Goal: Task Accomplishment & Management: Manage account settings

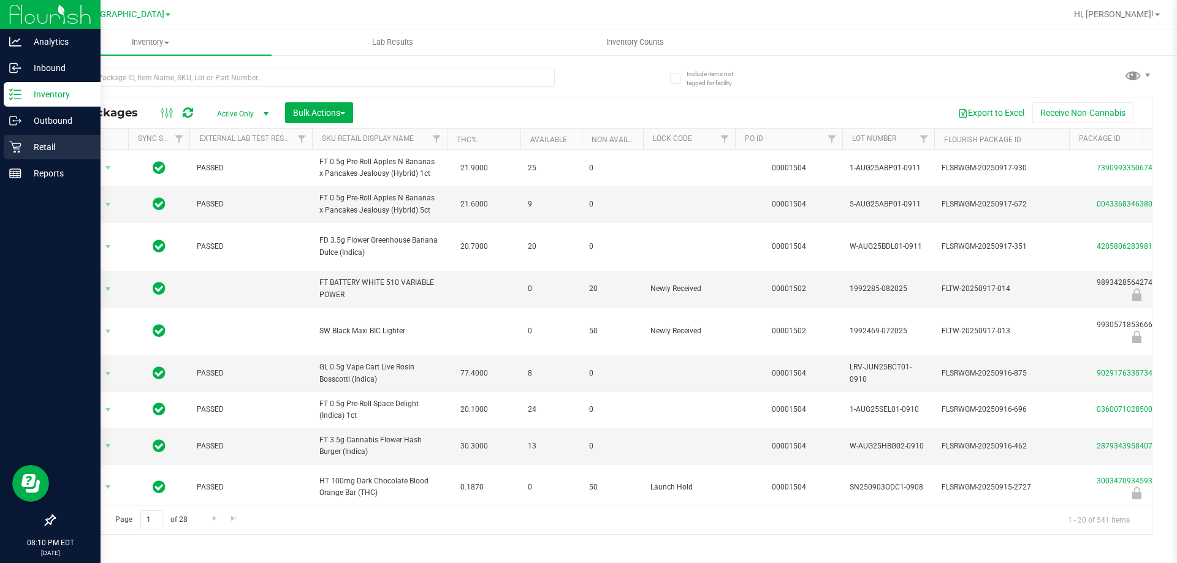
click at [32, 146] on p "Retail" at bounding box center [58, 147] width 74 height 15
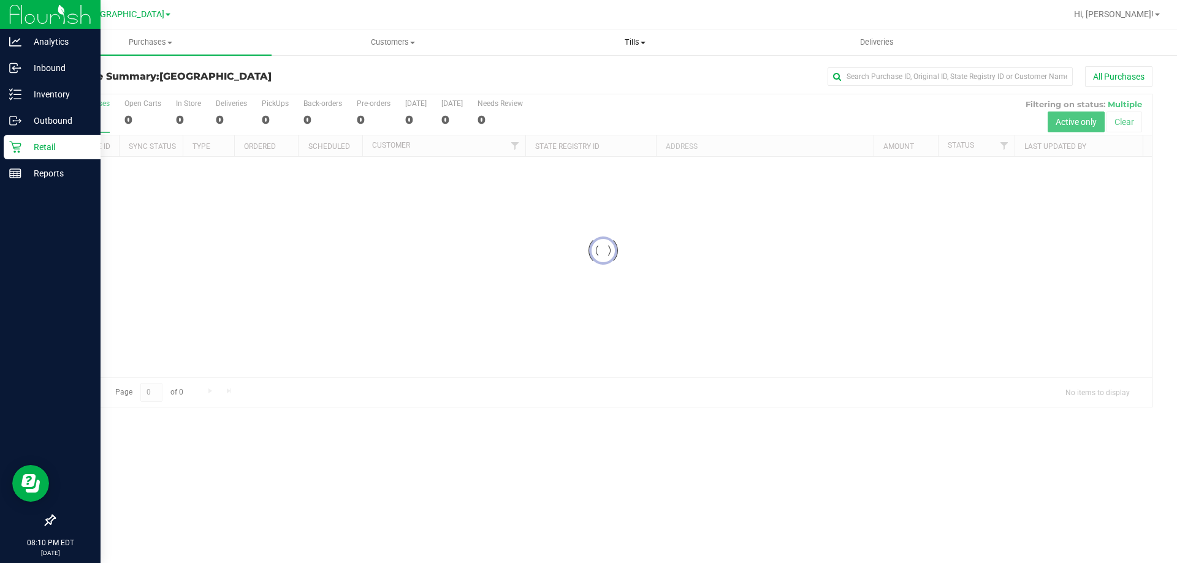
click at [644, 45] on span "Tills" at bounding box center [634, 42] width 241 height 11
click at [556, 73] on span "Manage tills" at bounding box center [555, 74] width 83 height 10
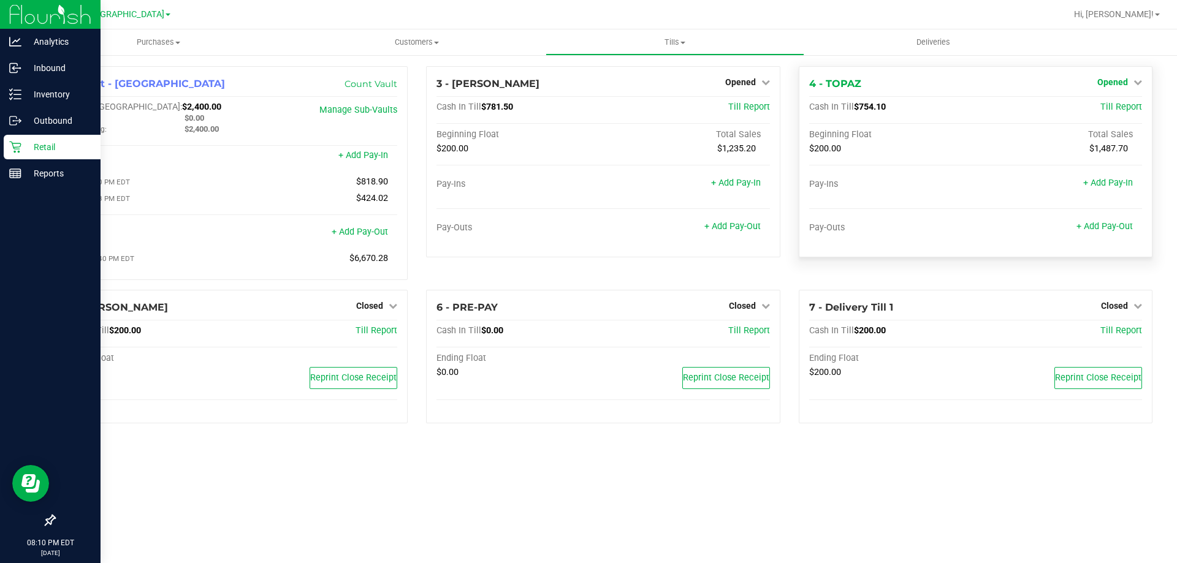
click at [1115, 78] on span "Opened" at bounding box center [1112, 82] width 31 height 10
click at [1107, 108] on link "Close Till" at bounding box center [1113, 108] width 33 height 10
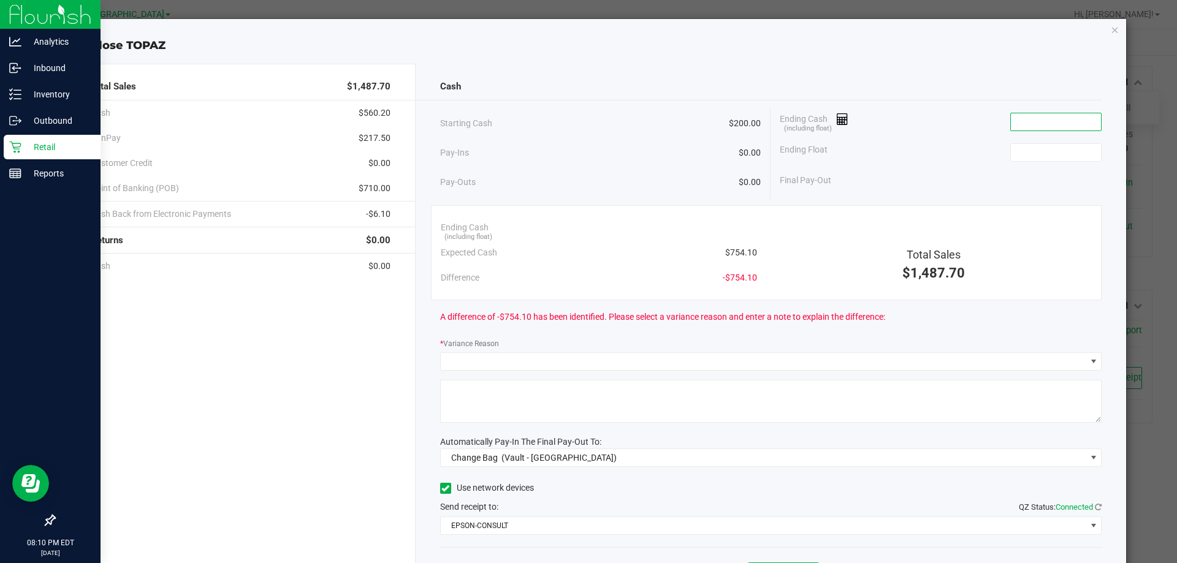
click at [1055, 123] on input at bounding box center [1056, 121] width 90 height 17
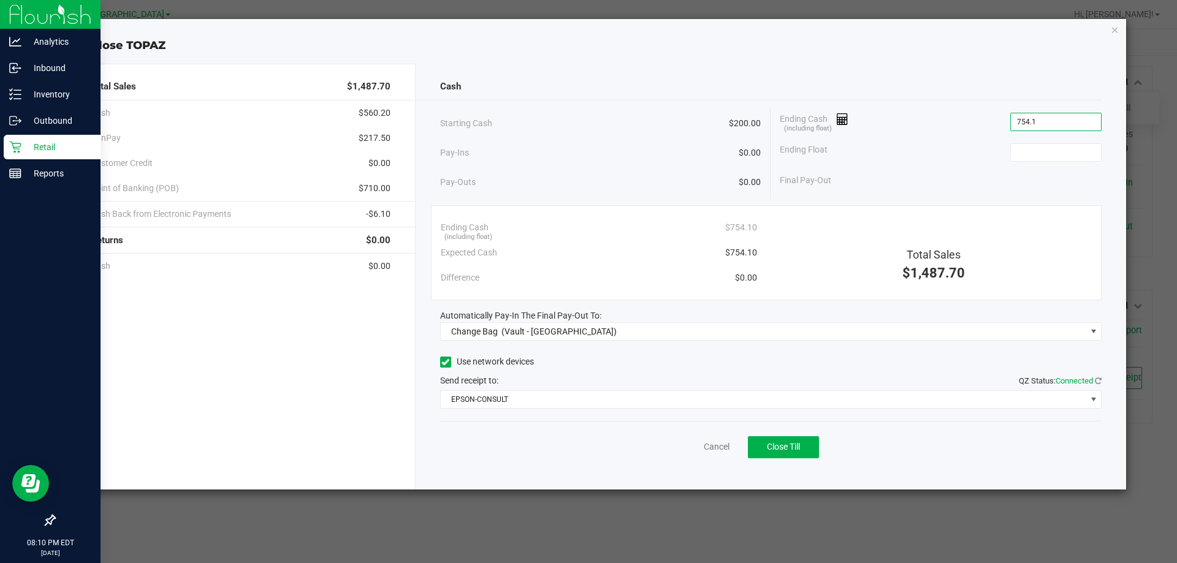
type input "$754.10"
click at [1020, 140] on div "Ending Float" at bounding box center [941, 152] width 322 height 31
click at [1023, 142] on div "Ending Float" at bounding box center [941, 152] width 322 height 31
click at [1024, 145] on input at bounding box center [1056, 152] width 90 height 17
type input "$200.00"
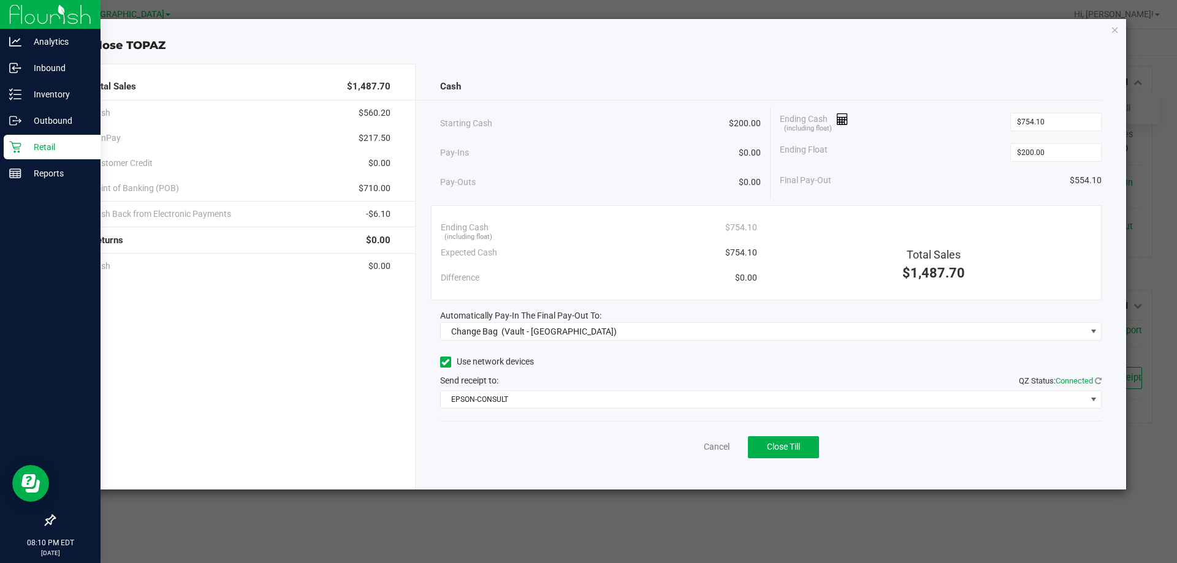
click at [714, 118] on div "Starting Cash $200.00" at bounding box center [600, 124] width 321 height 34
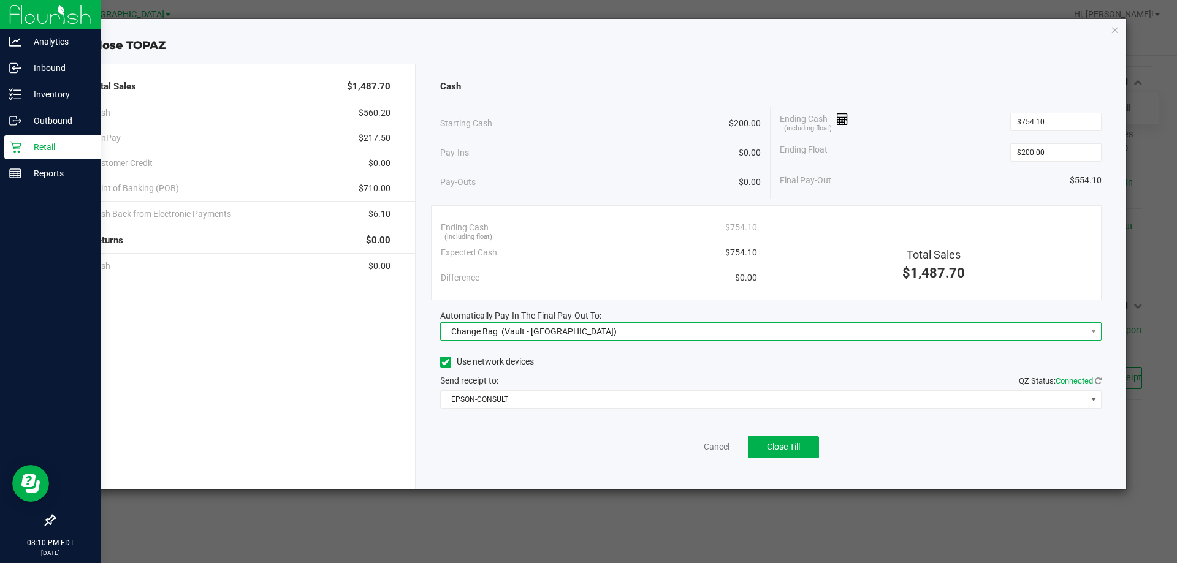
click at [574, 324] on div "Change Bag (Vault - [GEOGRAPHIC_DATA])" at bounding box center [532, 332] width 172 height 22
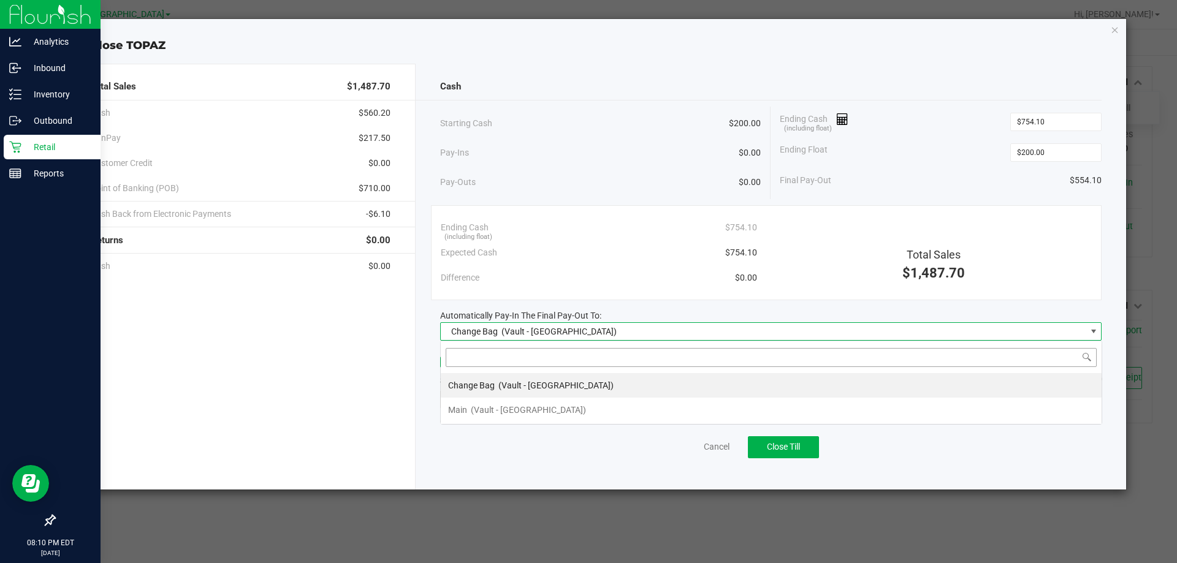
scroll to position [18, 661]
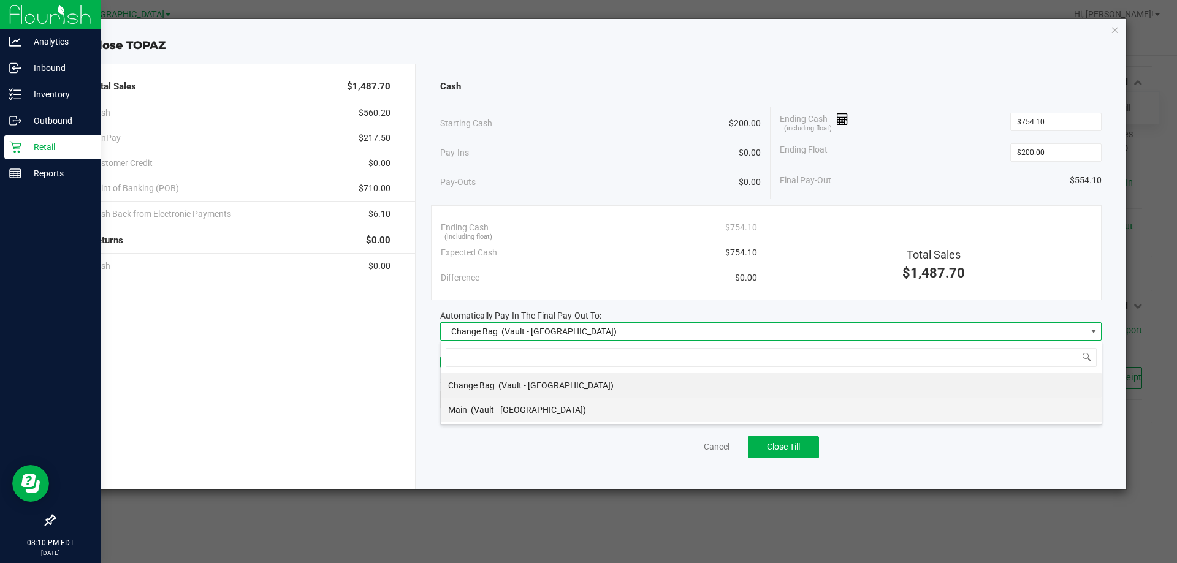
click at [509, 405] on span "(Vault - [GEOGRAPHIC_DATA])" at bounding box center [528, 410] width 115 height 10
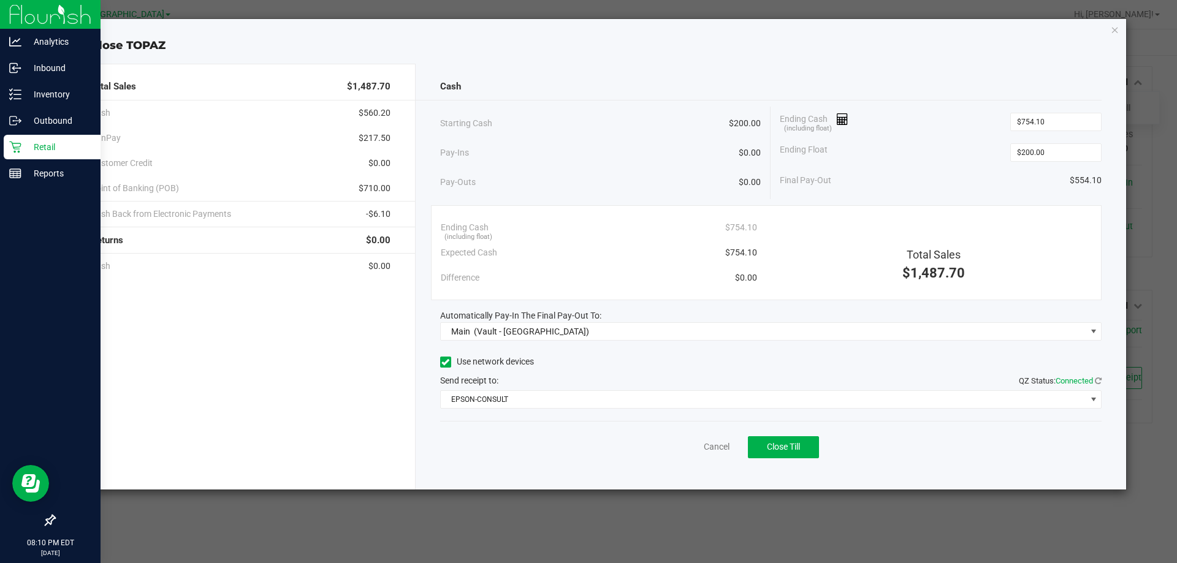
drag, startPoint x: 569, startPoint y: 130, endPoint x: 548, endPoint y: 432, distance: 302.9
click at [569, 131] on div "Starting Cash $200.00" at bounding box center [600, 124] width 321 height 34
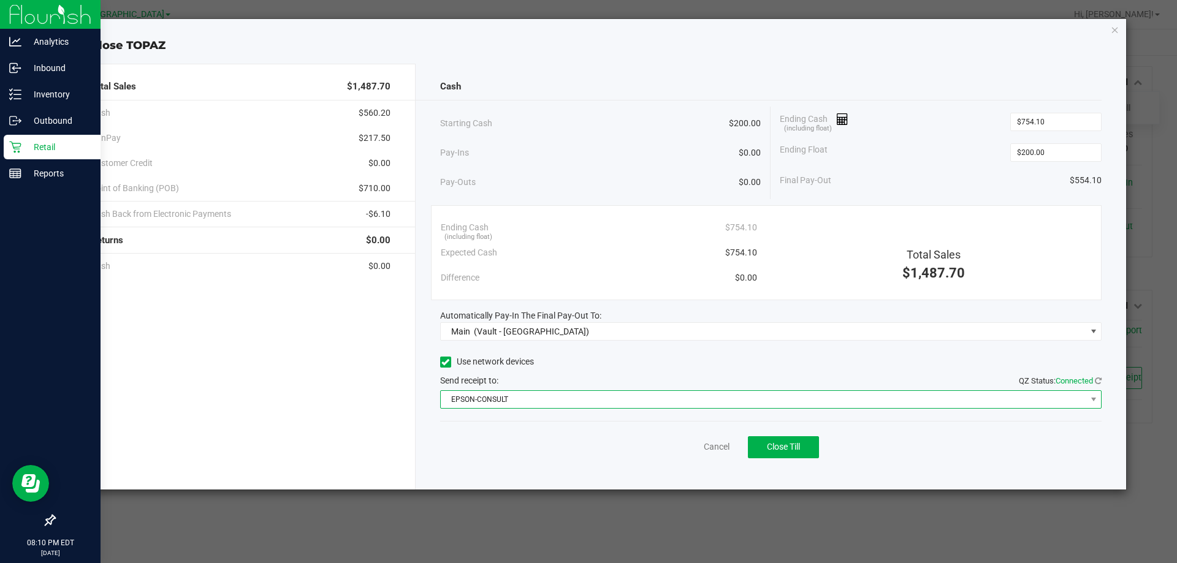
click at [495, 399] on span "EPSON-CONSULT" at bounding box center [763, 399] width 645 height 17
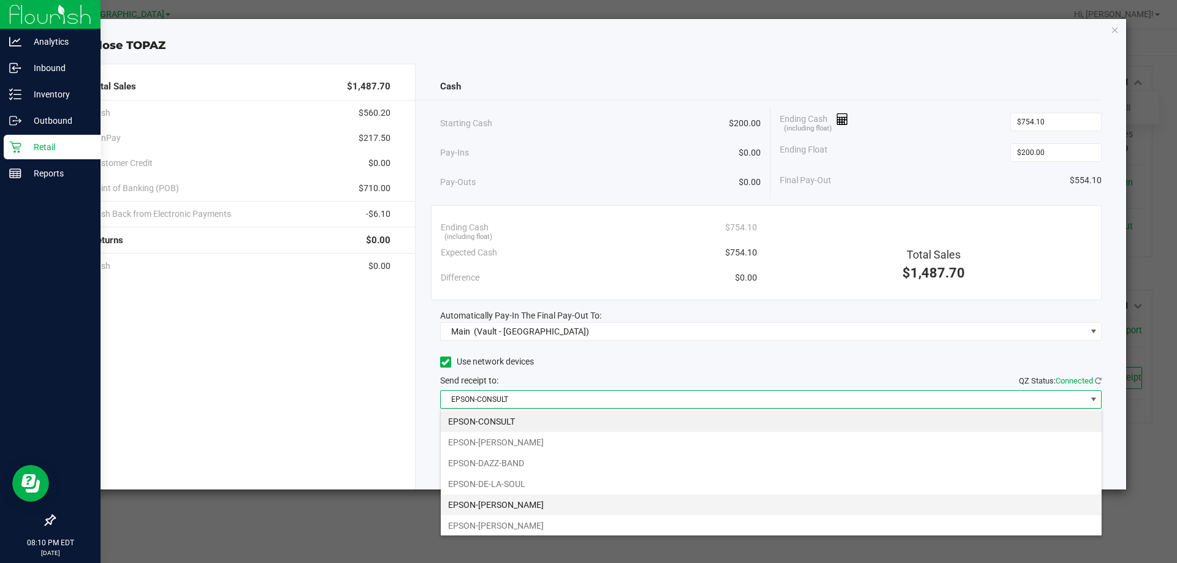
click at [525, 513] on li "EPSON-[PERSON_NAME]" at bounding box center [771, 505] width 661 height 21
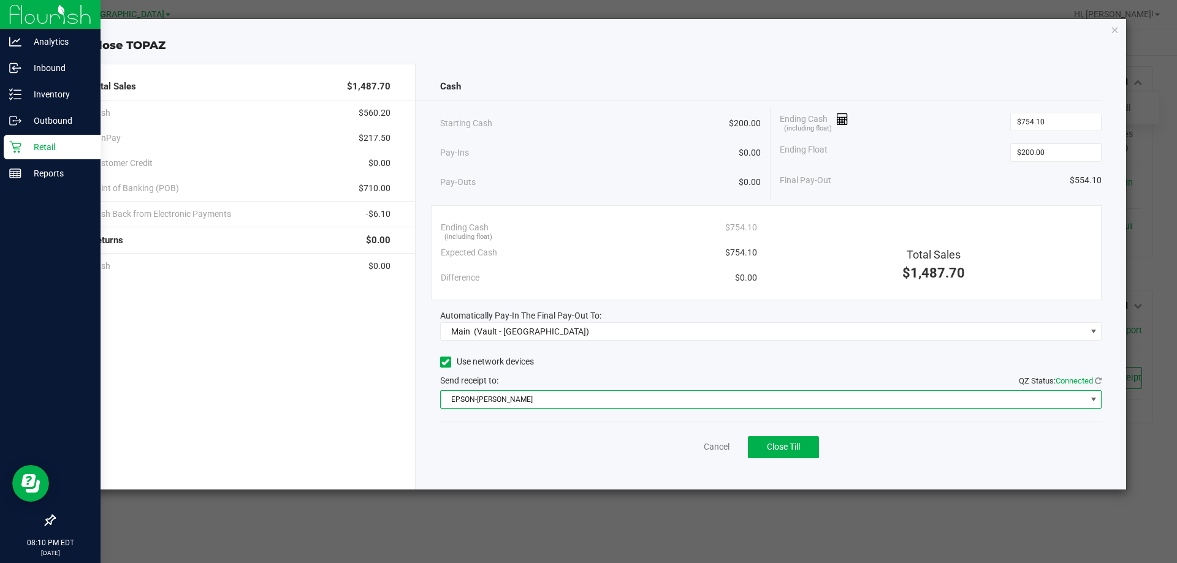
click at [522, 127] on div "Starting Cash $200.00" at bounding box center [600, 124] width 321 height 34
click at [516, 391] on span "EPSON-[PERSON_NAME]" at bounding box center [763, 399] width 645 height 17
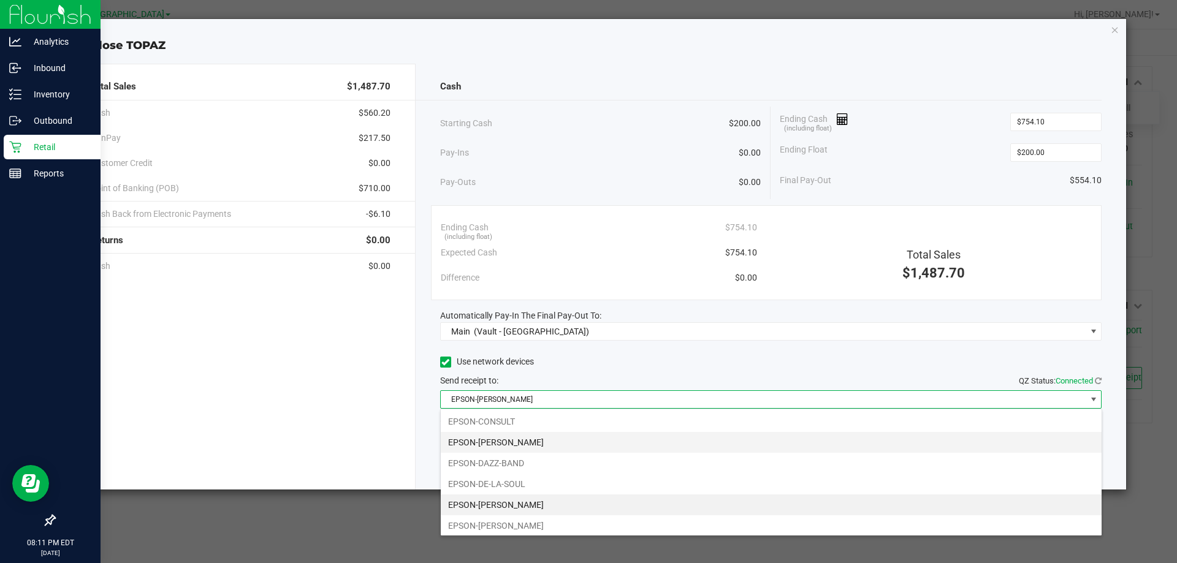
click at [557, 441] on li "EPSON-[PERSON_NAME]" at bounding box center [771, 442] width 661 height 21
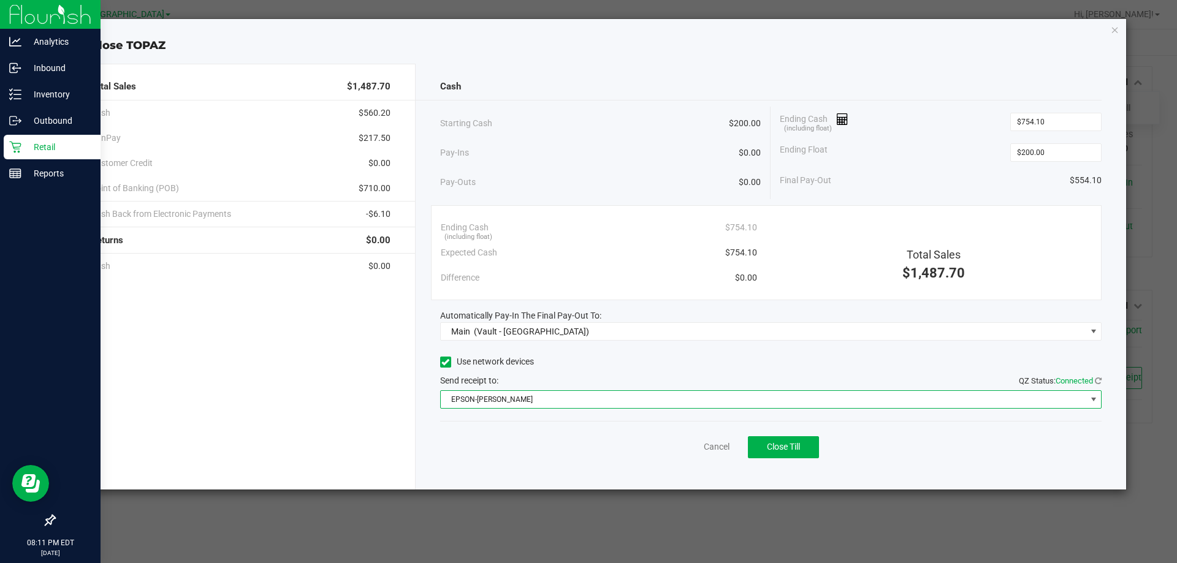
click at [577, 182] on div "Pay-Outs $0.00" at bounding box center [600, 182] width 321 height 34
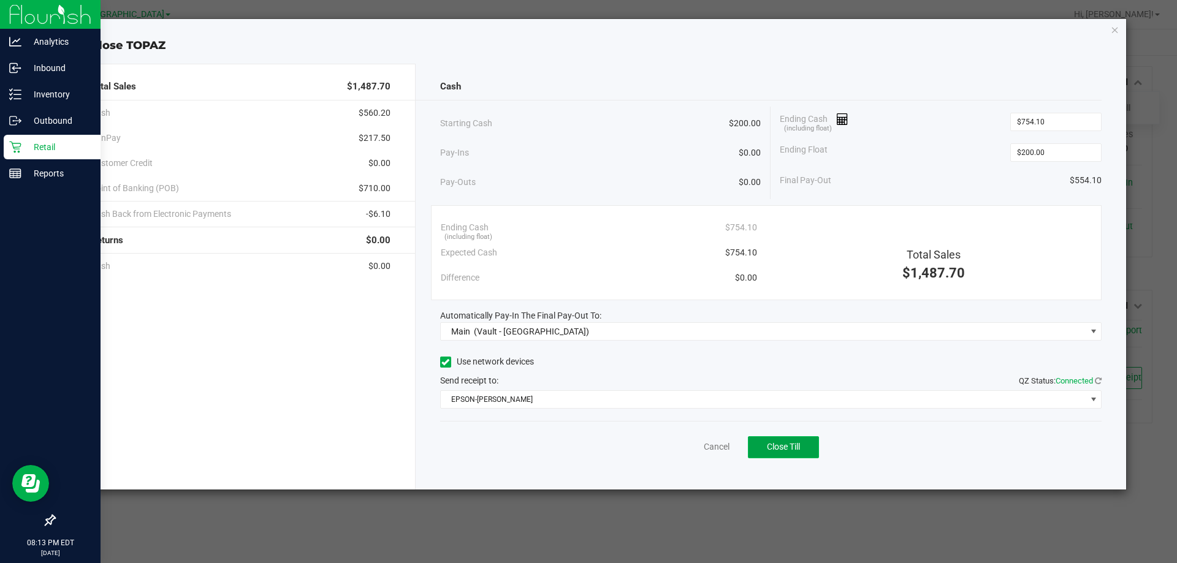
click at [773, 439] on button "Close Till" at bounding box center [783, 447] width 71 height 22
click at [700, 449] on link "Dismiss" at bounding box center [689, 447] width 29 height 13
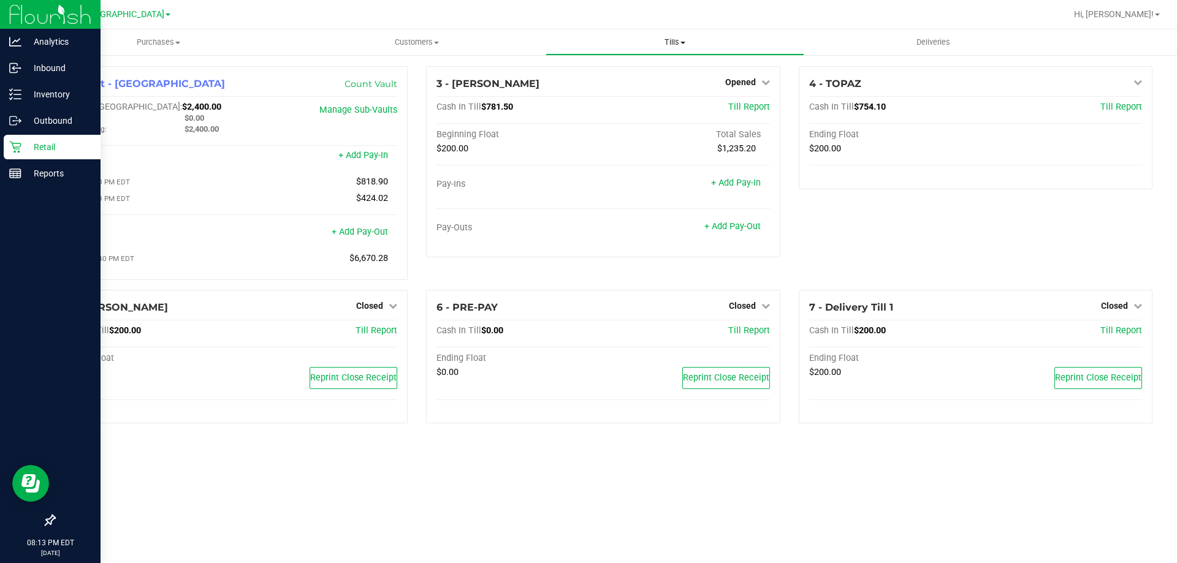
click at [668, 41] on span "Tills" at bounding box center [674, 42] width 257 height 11
click at [648, 91] on span "Reconcile e-payments" at bounding box center [606, 88] width 122 height 10
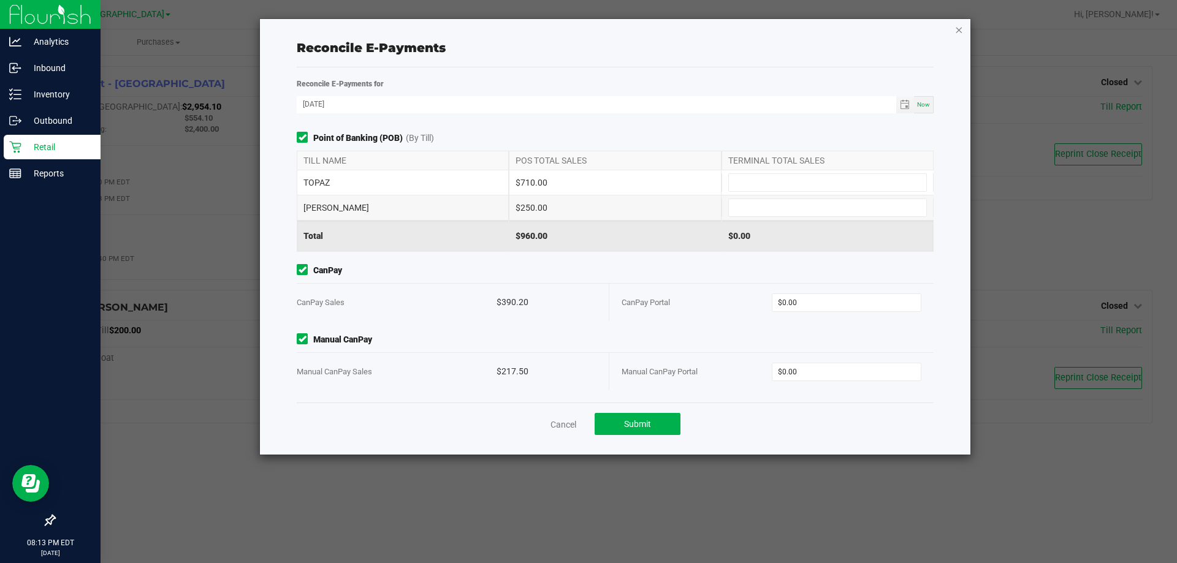
click at [957, 28] on icon "button" at bounding box center [958, 29] width 9 height 15
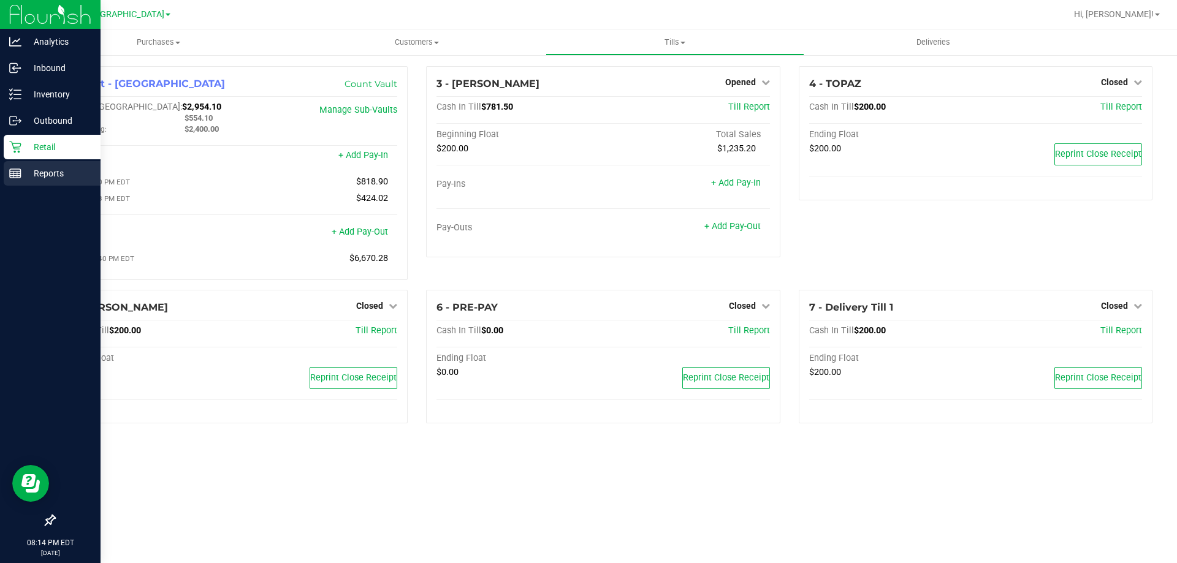
click at [65, 176] on p "Reports" at bounding box center [58, 173] width 74 height 15
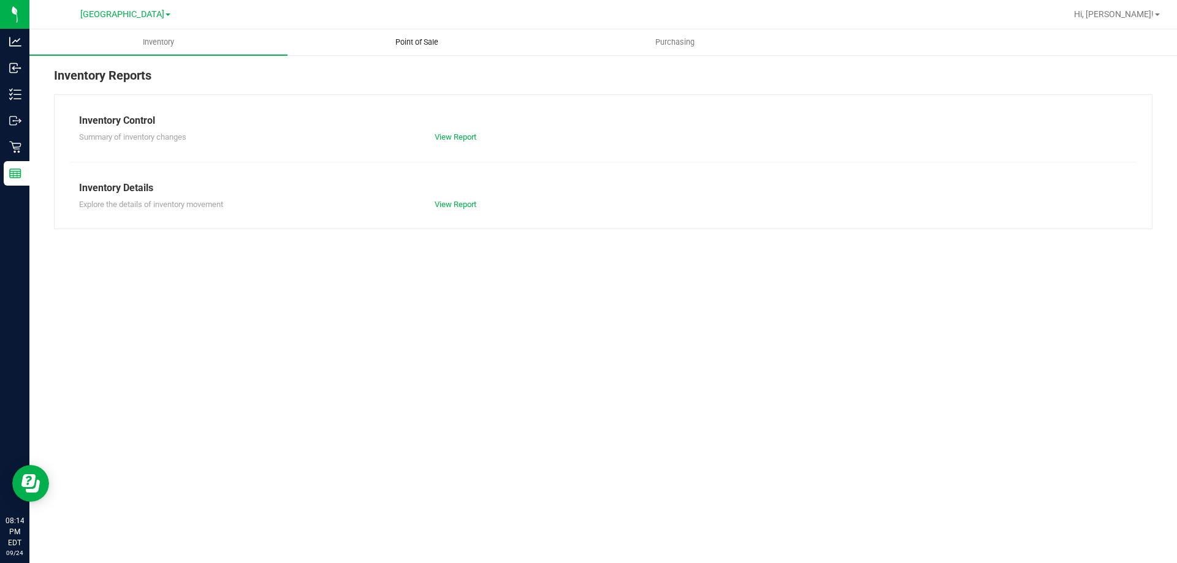
click at [431, 48] on uib-tab-heading "Point of Sale" at bounding box center [416, 42] width 257 height 25
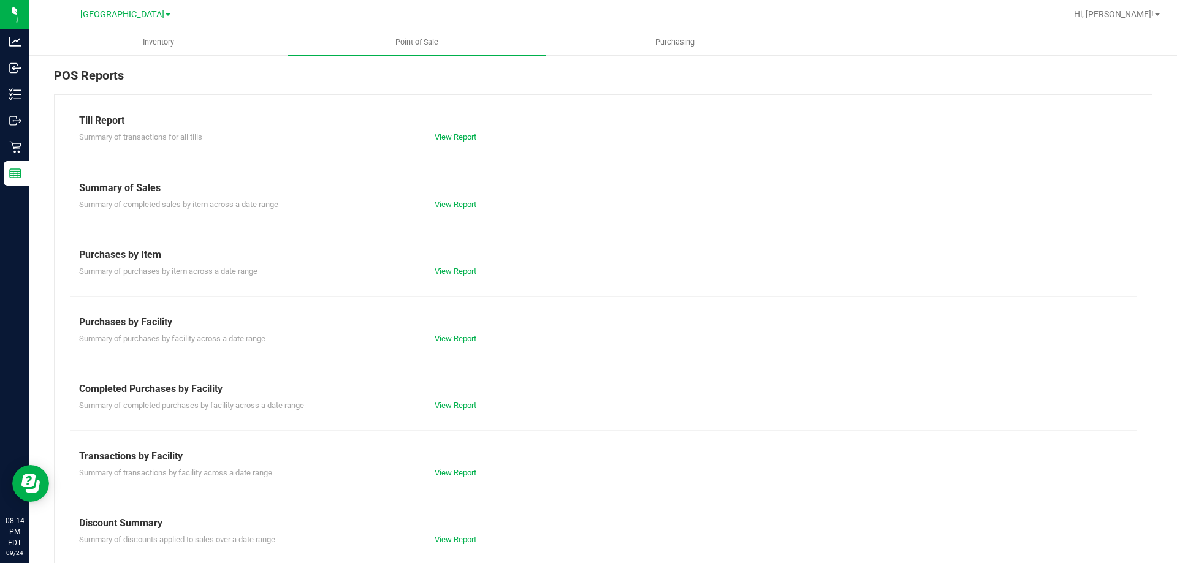
click at [453, 406] on link "View Report" at bounding box center [456, 405] width 42 height 9
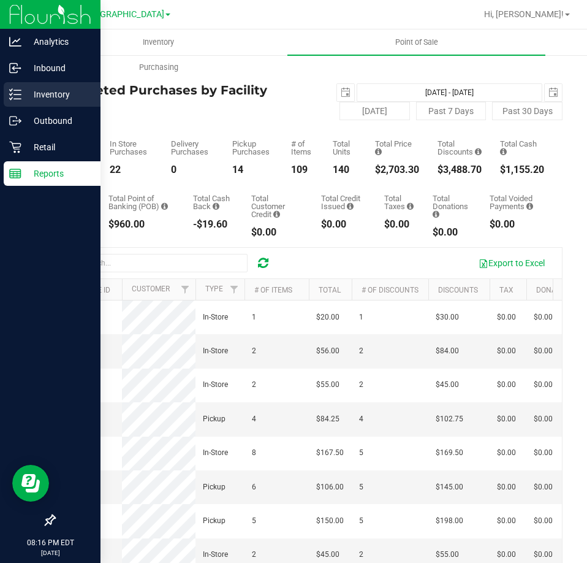
click at [13, 92] on icon at bounding box center [15, 94] width 12 height 12
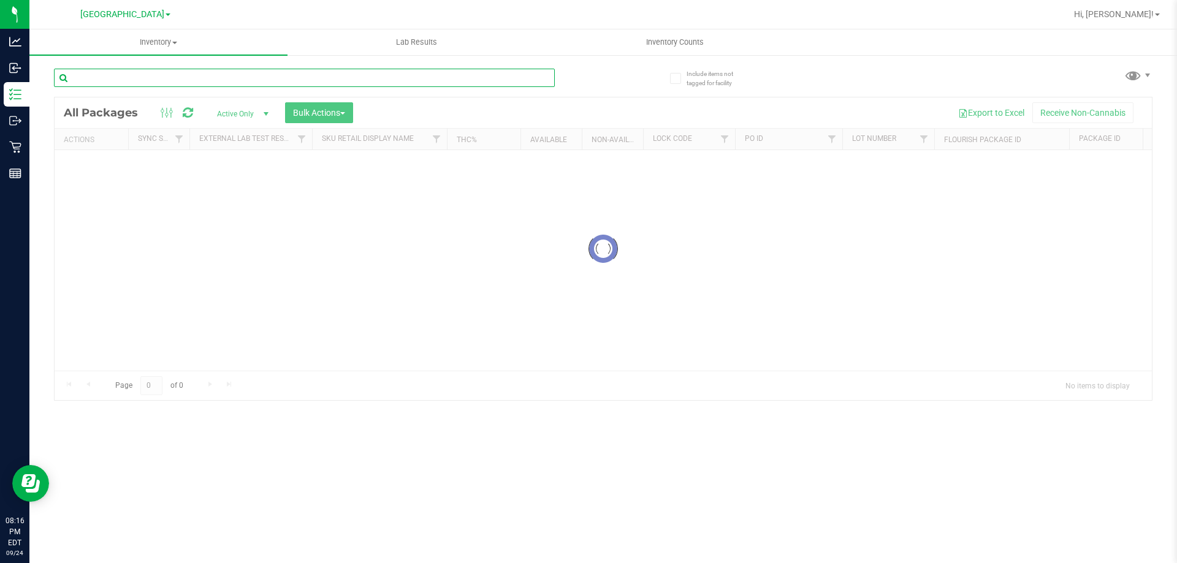
click at [238, 74] on input "text" at bounding box center [304, 78] width 501 height 18
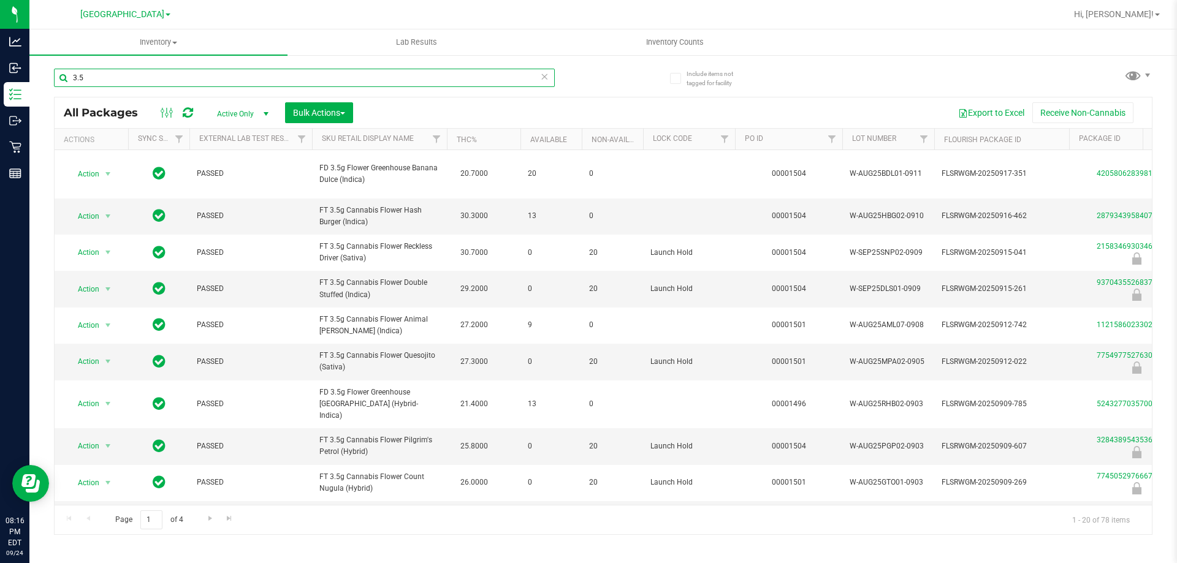
type input "3.5"
click at [862, 137] on link "Lot Number" at bounding box center [874, 138] width 44 height 9
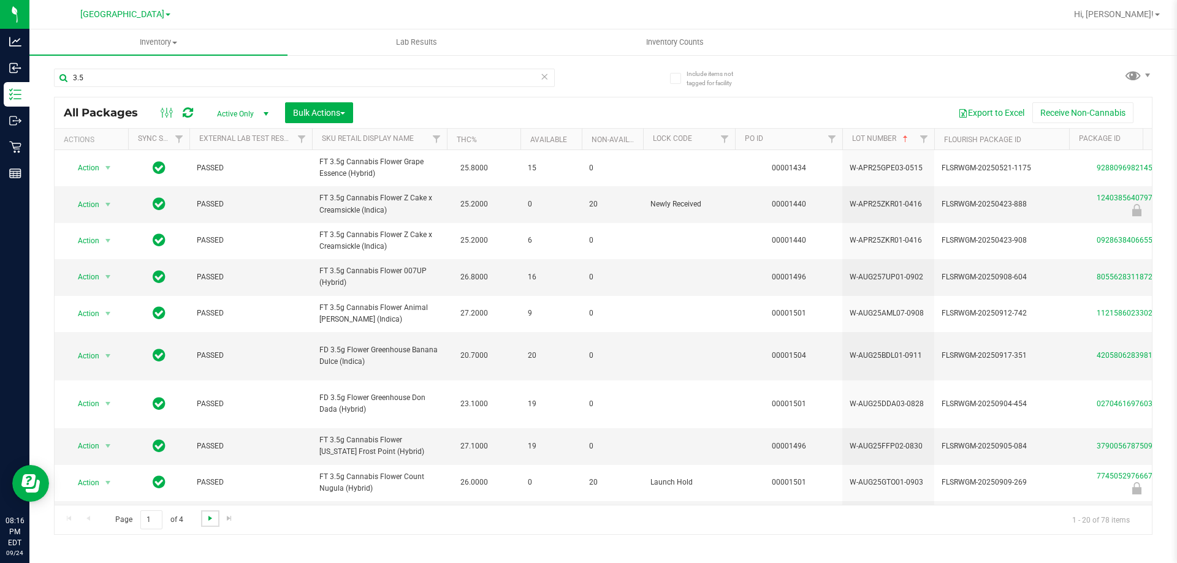
click at [211, 516] on span "Go to the next page" at bounding box center [210, 519] width 10 height 10
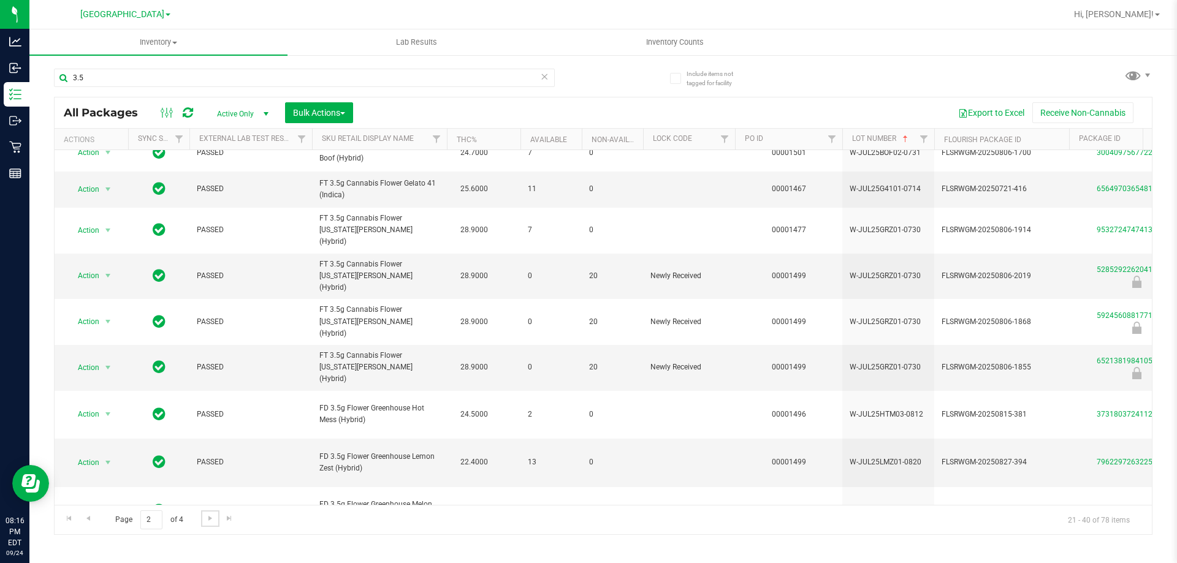
scroll to position [382, 0]
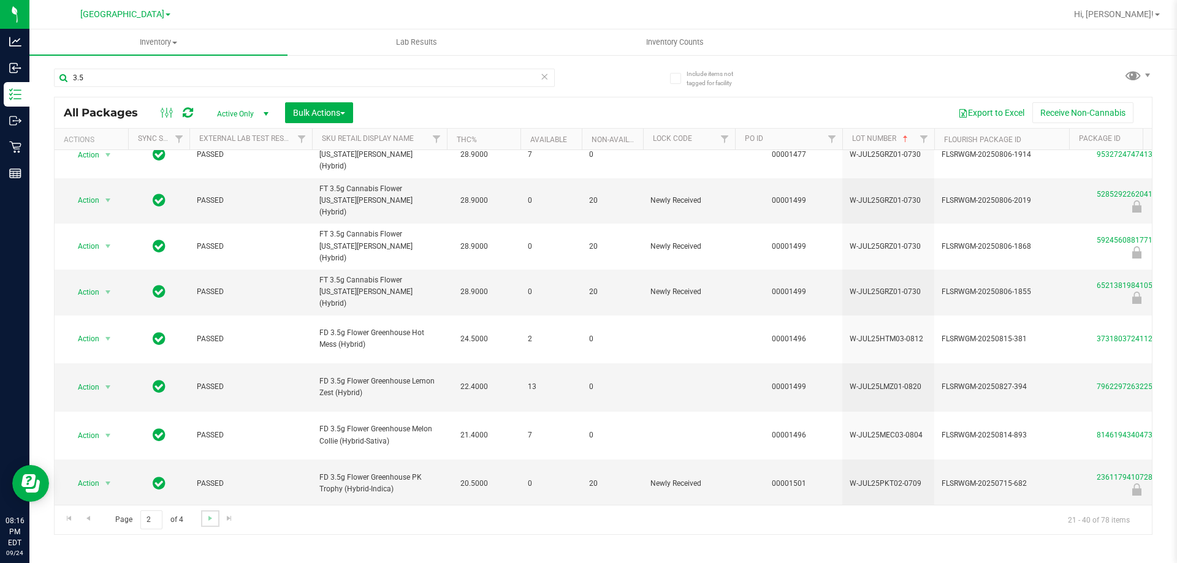
click at [211, 512] on link "Go to the next page" at bounding box center [210, 519] width 18 height 17
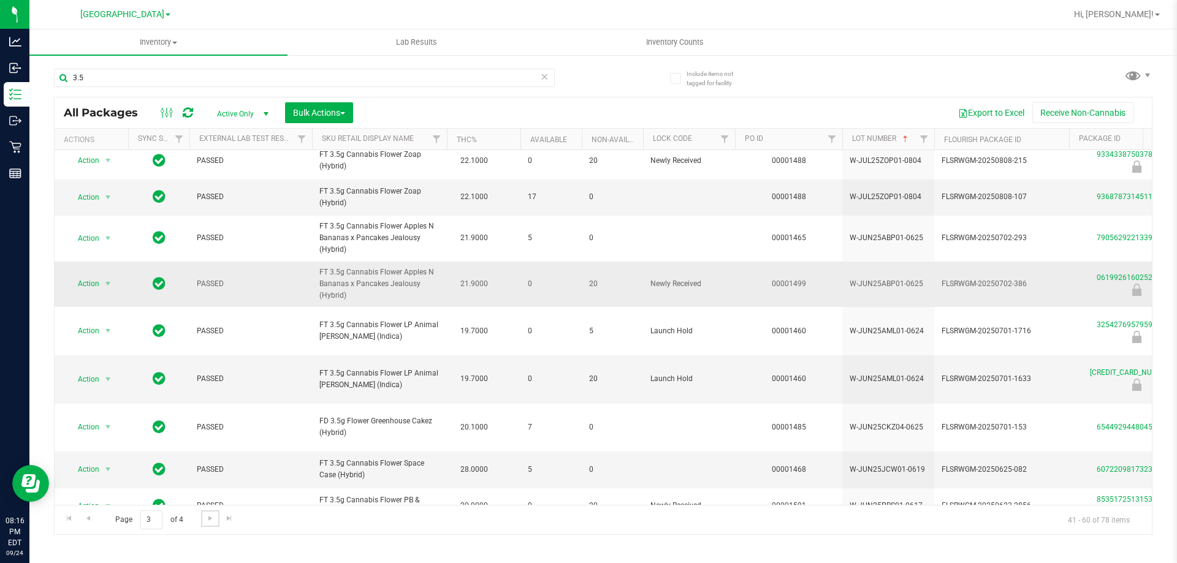
scroll to position [401, 0]
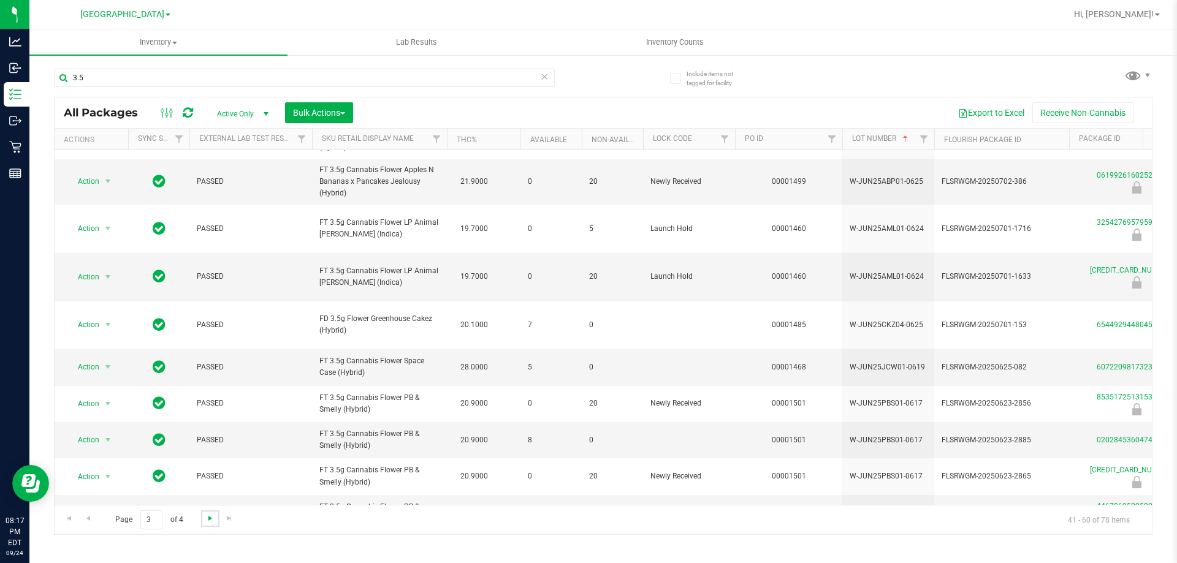
click at [213, 521] on span "Go to the next page" at bounding box center [210, 519] width 10 height 10
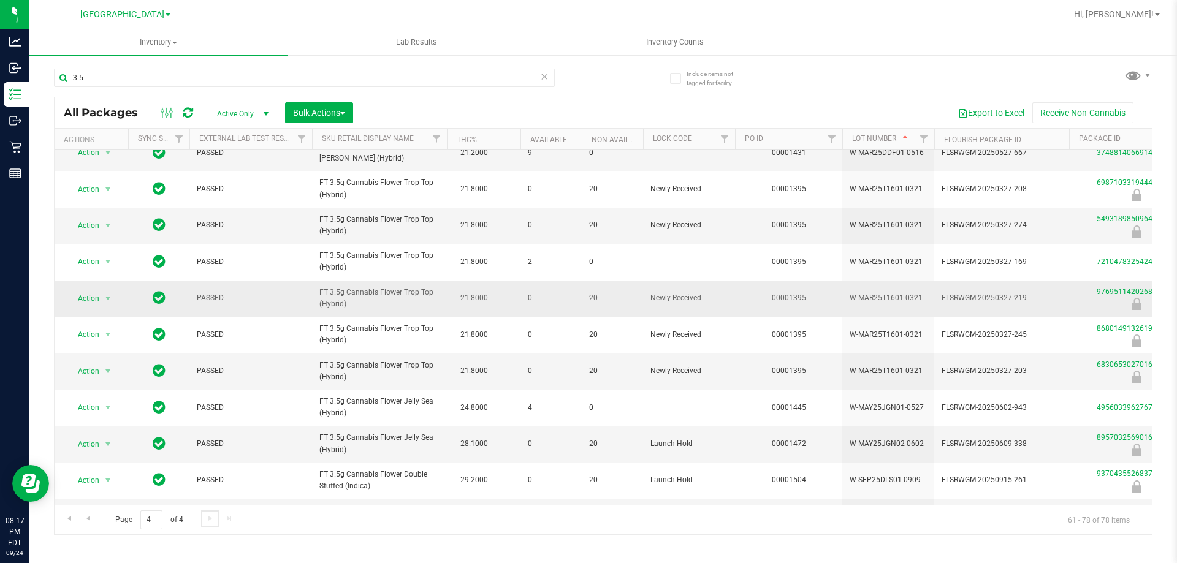
scroll to position [306, 0]
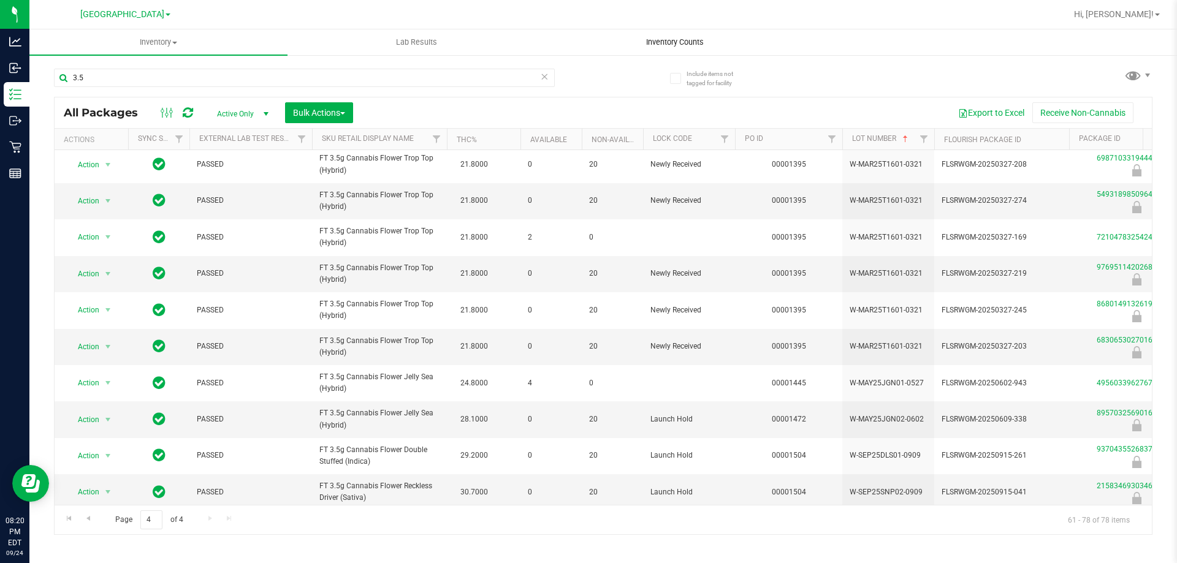
click at [686, 41] on span "Inventory Counts" at bounding box center [674, 42] width 91 height 11
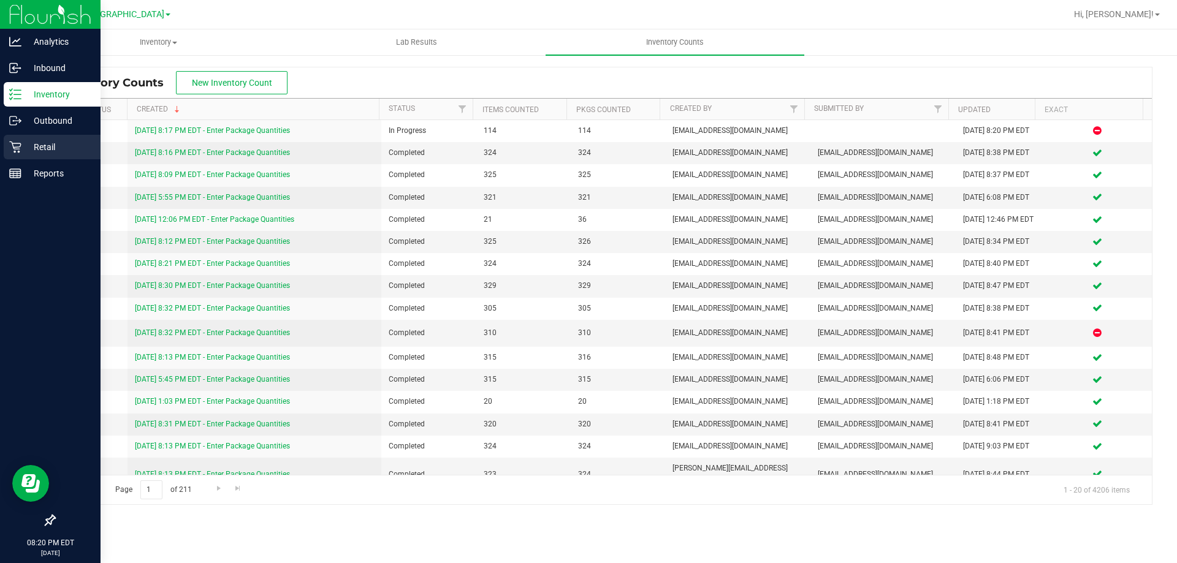
click at [6, 150] on div "Retail" at bounding box center [52, 147] width 97 height 25
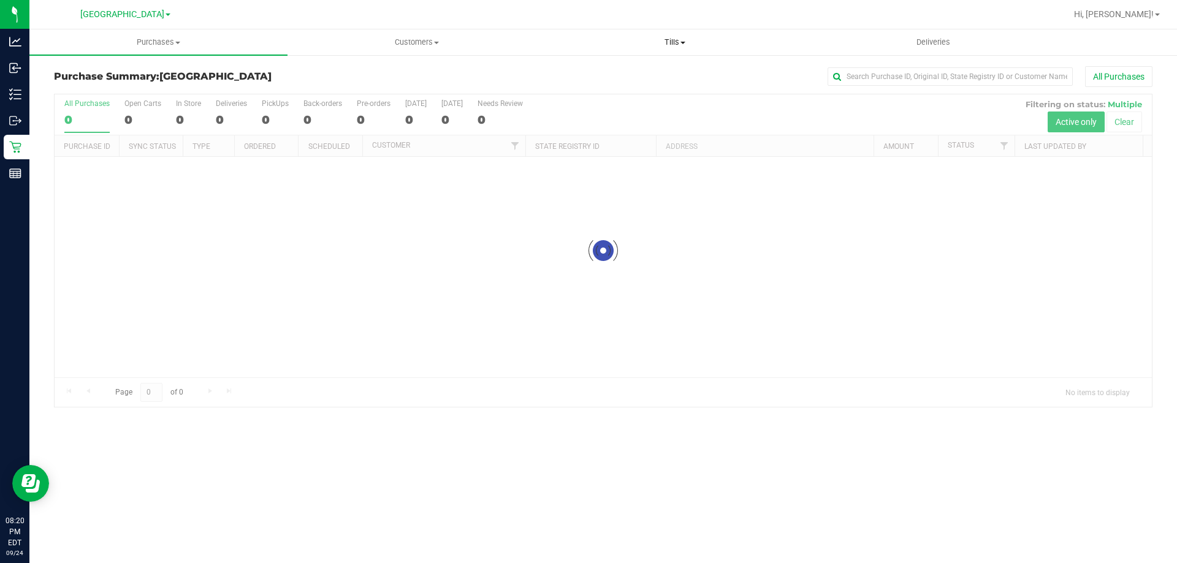
click at [694, 38] on span "Tills" at bounding box center [674, 42] width 257 height 11
click at [590, 76] on span "Manage tills" at bounding box center [586, 74] width 83 height 10
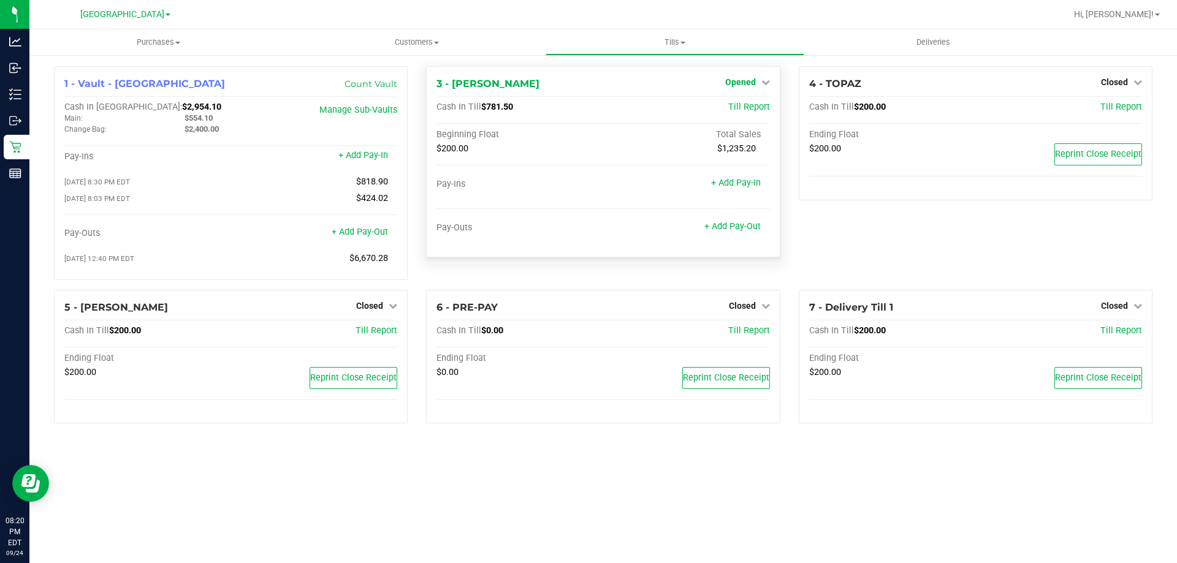
click at [737, 82] on span "Opened" at bounding box center [740, 82] width 31 height 10
click at [732, 106] on link "Close Till" at bounding box center [741, 108] width 33 height 10
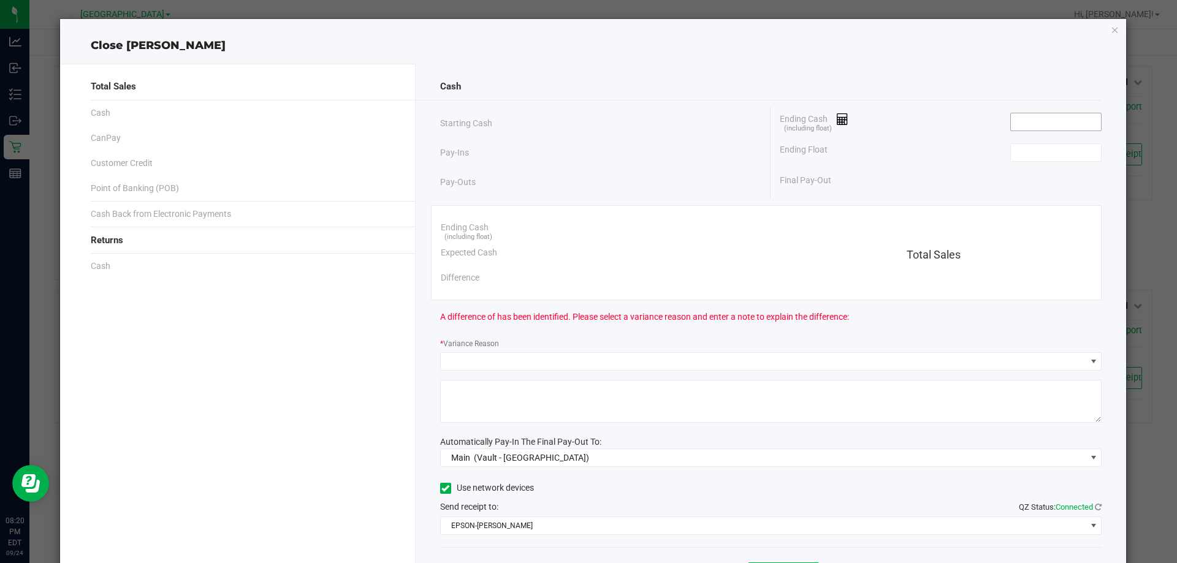
click at [1038, 127] on input at bounding box center [1056, 121] width 90 height 17
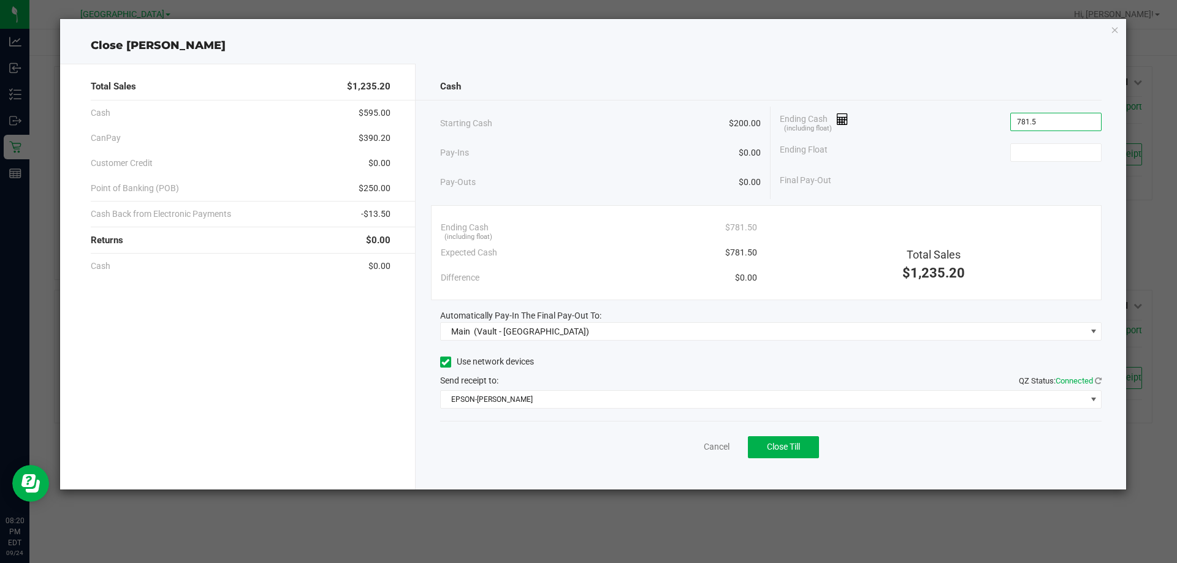
type input "$781.50"
drag, startPoint x: 1014, startPoint y: 140, endPoint x: 1016, endPoint y: 146, distance: 6.4
click at [1014, 140] on div "Ending Float" at bounding box center [941, 152] width 322 height 31
click at [1025, 159] on input at bounding box center [1056, 152] width 90 height 17
type input "$200.00"
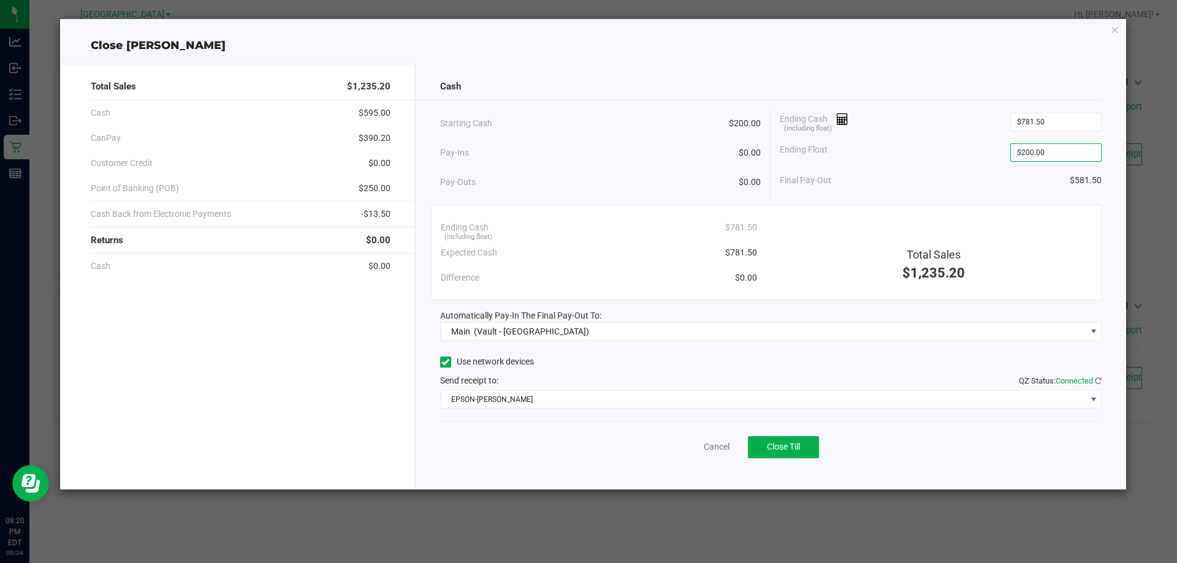
click at [667, 92] on div "Cash" at bounding box center [771, 87] width 662 height 26
click at [710, 454] on div "Cancel Close Till" at bounding box center [771, 444] width 662 height 47
click at [713, 449] on link "Cancel" at bounding box center [717, 447] width 26 height 13
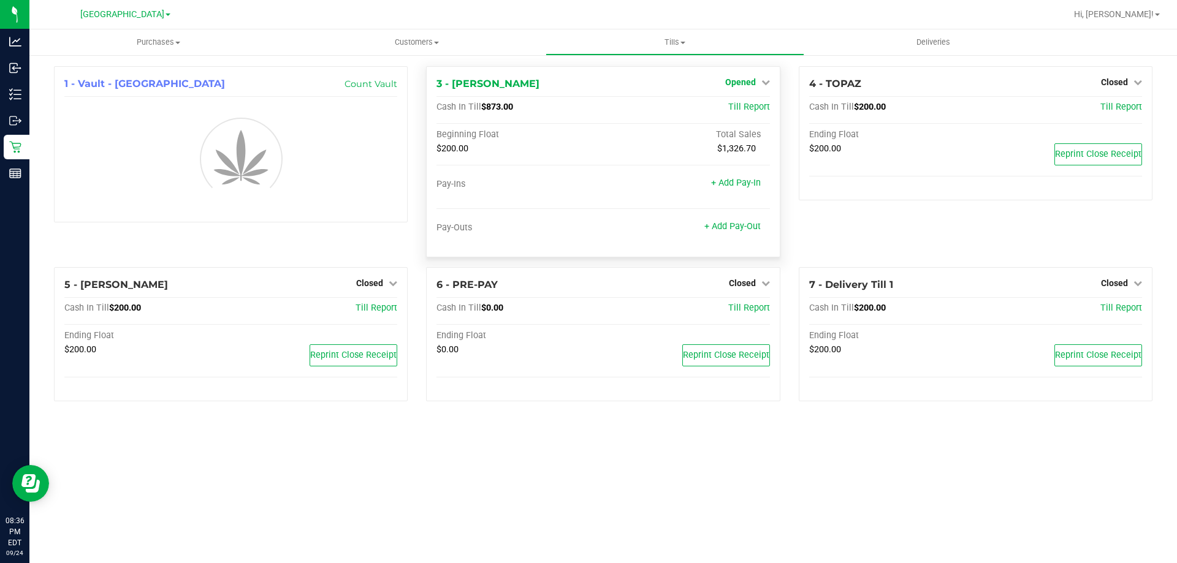
click at [745, 82] on span "Opened" at bounding box center [740, 82] width 31 height 10
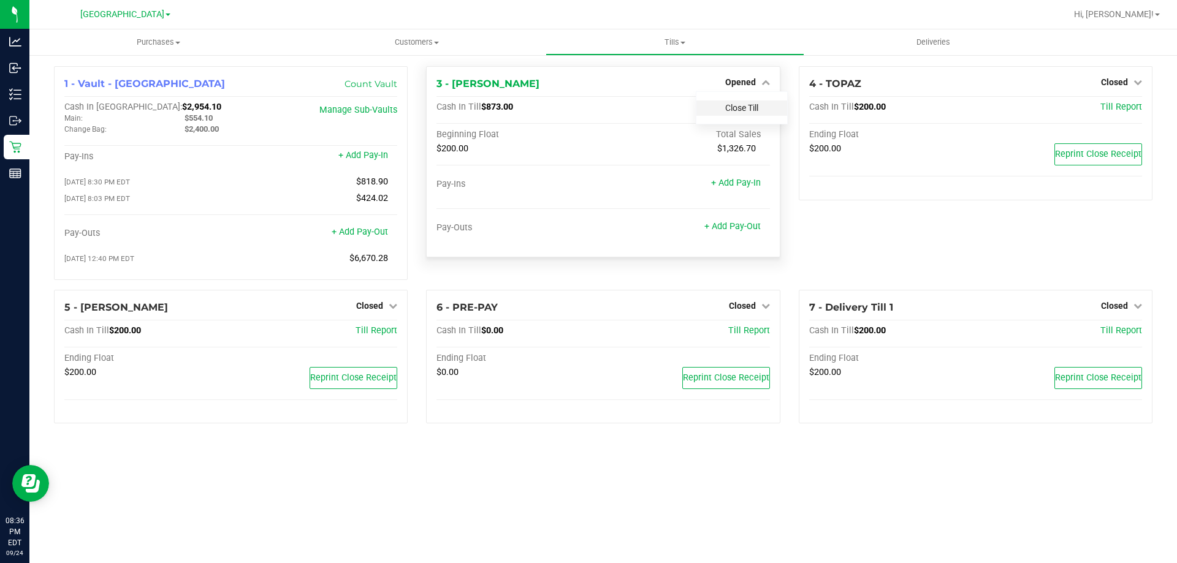
click at [727, 107] on link "Close Till" at bounding box center [741, 108] width 33 height 10
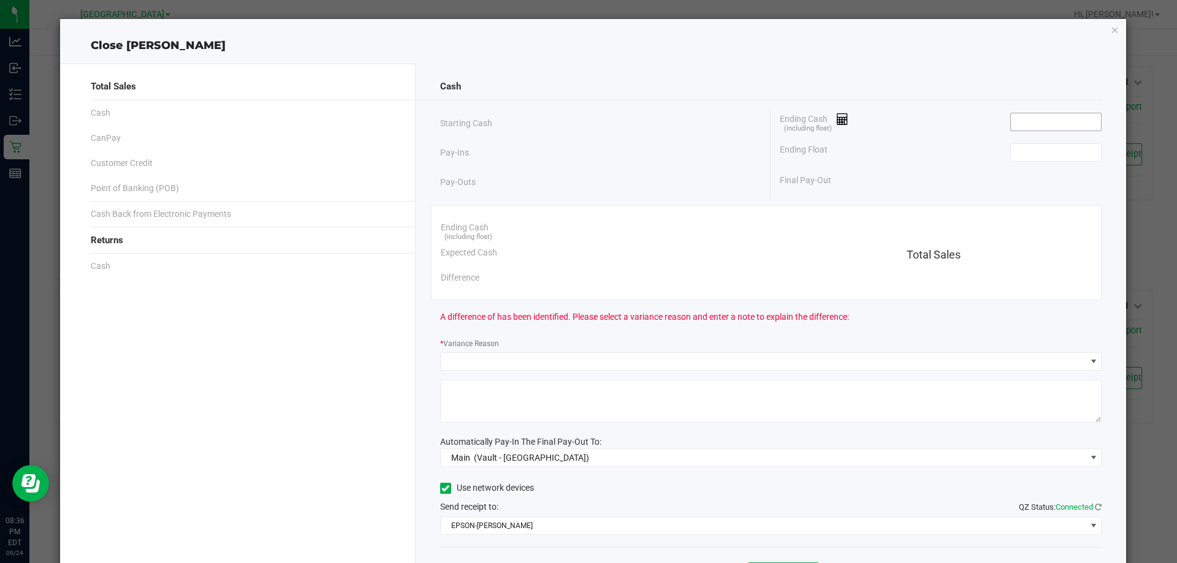
click at [1061, 129] on input at bounding box center [1056, 121] width 90 height 17
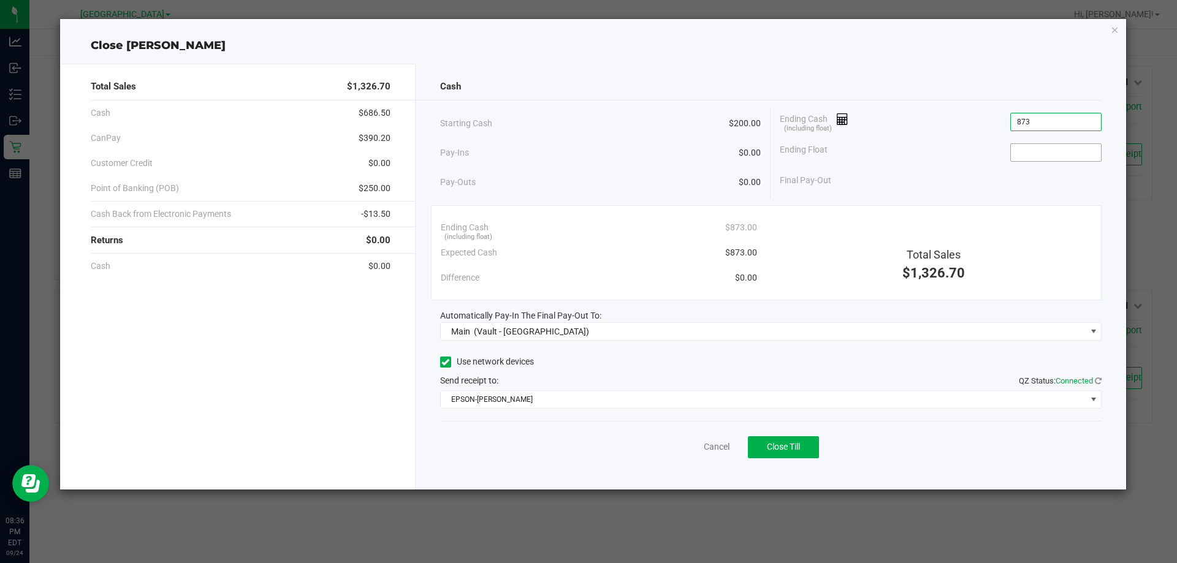
type input "$873.00"
click at [1061, 150] on input at bounding box center [1056, 152] width 90 height 17
type input "$200.00"
drag, startPoint x: 808, startPoint y: 70, endPoint x: 822, endPoint y: 102, distance: 34.3
click at [809, 70] on div "Cash Starting Cash $200.00 Pay-Ins $0.00 Pay-Outs $0.00 Ending Cash (including …" at bounding box center [771, 277] width 711 height 426
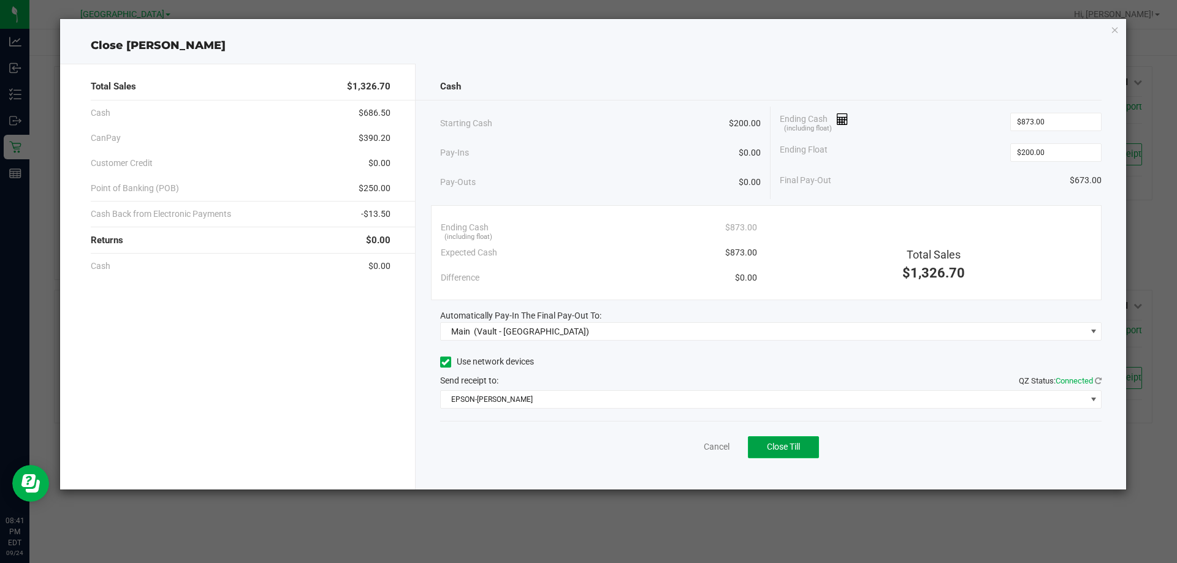
click at [800, 450] on span "Close Till" at bounding box center [783, 447] width 33 height 10
click at [682, 450] on link "Dismiss" at bounding box center [689, 447] width 29 height 13
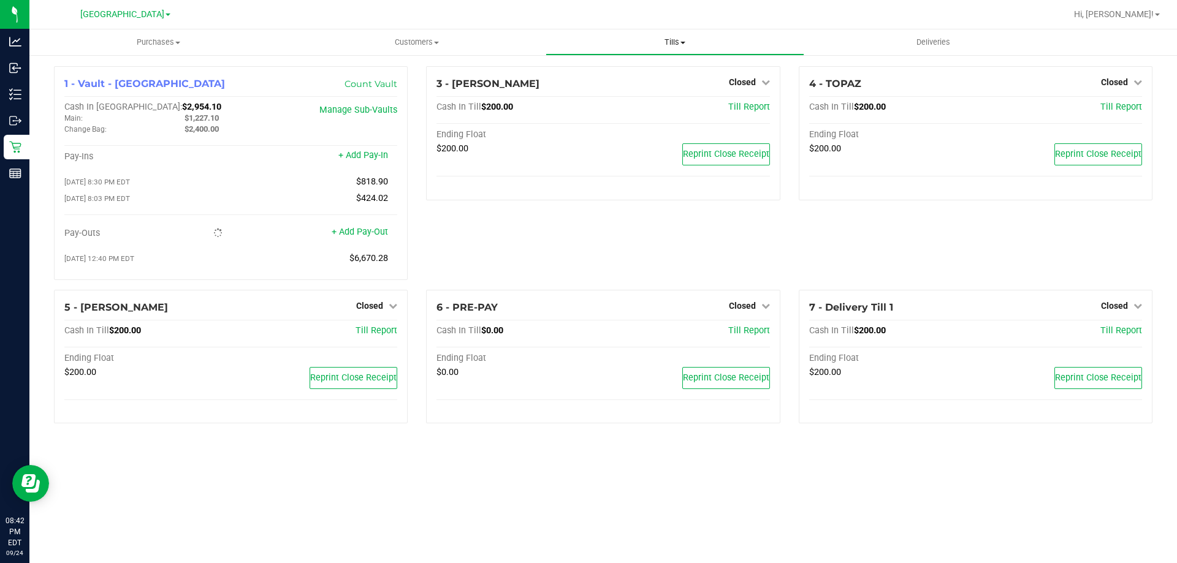
click at [657, 31] on uib-tab-heading "Tills Manage tills Reconcile e-payments" at bounding box center [674, 42] width 257 height 25
click at [632, 89] on span "Reconcile e-payments" at bounding box center [606, 88] width 122 height 10
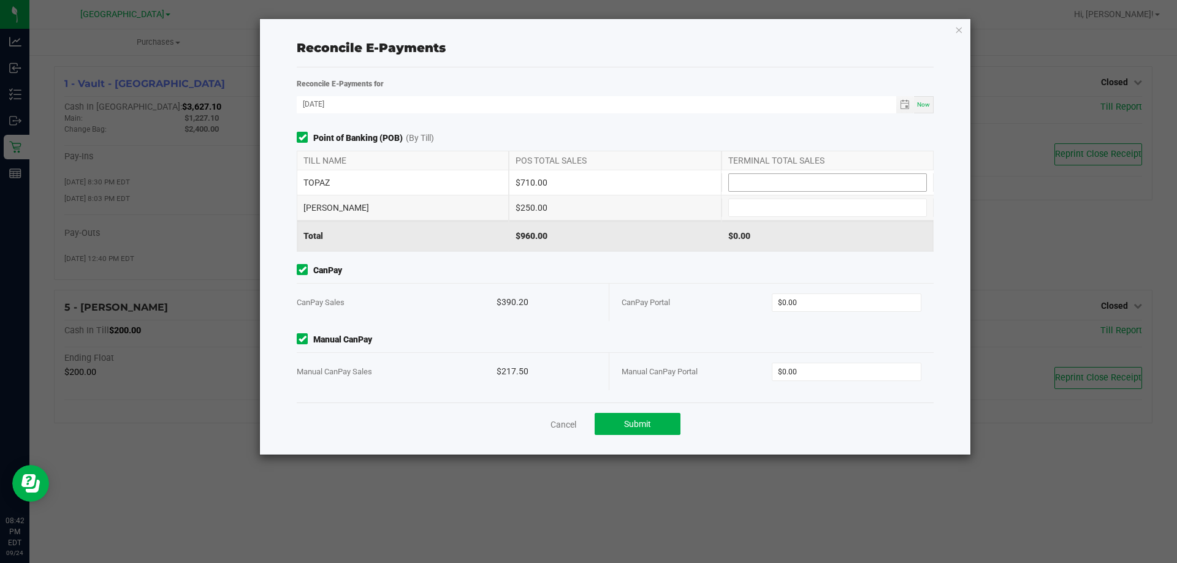
click at [776, 180] on input at bounding box center [827, 182] width 197 height 17
type input "$710.00"
click at [789, 200] on input at bounding box center [827, 207] width 197 height 17
type input "$250.00"
click at [827, 297] on input "0" at bounding box center [846, 302] width 149 height 17
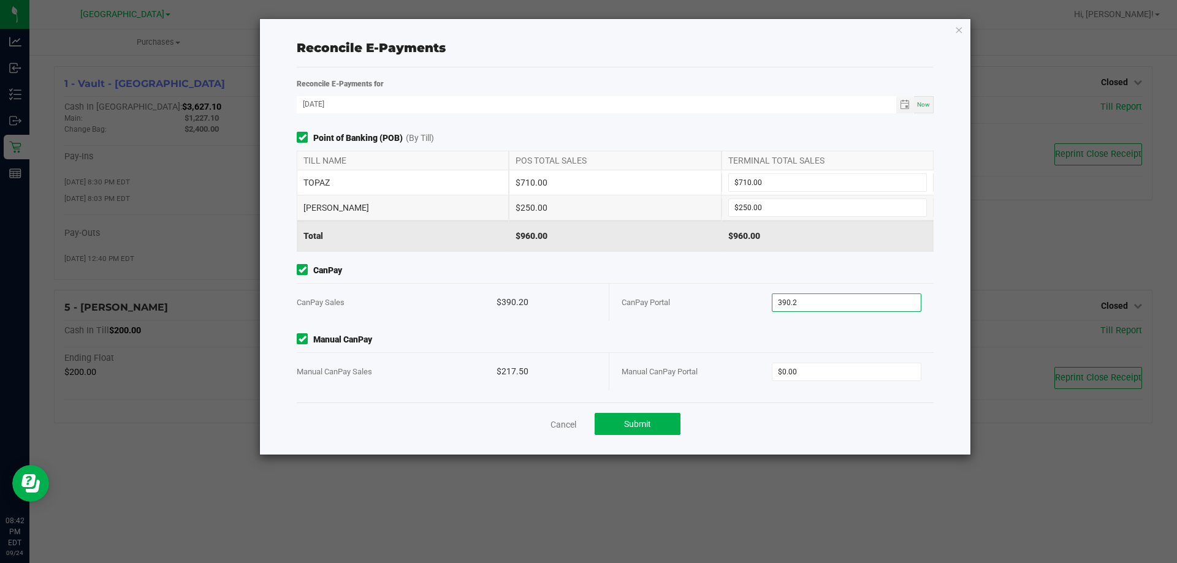
type input "$390.20"
click at [851, 359] on div "Manual CanPay Portal $0.00" at bounding box center [771, 371] width 300 height 37
click at [851, 364] on input "0" at bounding box center [846, 371] width 149 height 17
type input "$217.50"
click at [668, 278] on div "CanPay CanPay Sales $390.20 CanPay Portal $390.20" at bounding box center [614, 292] width 655 height 57
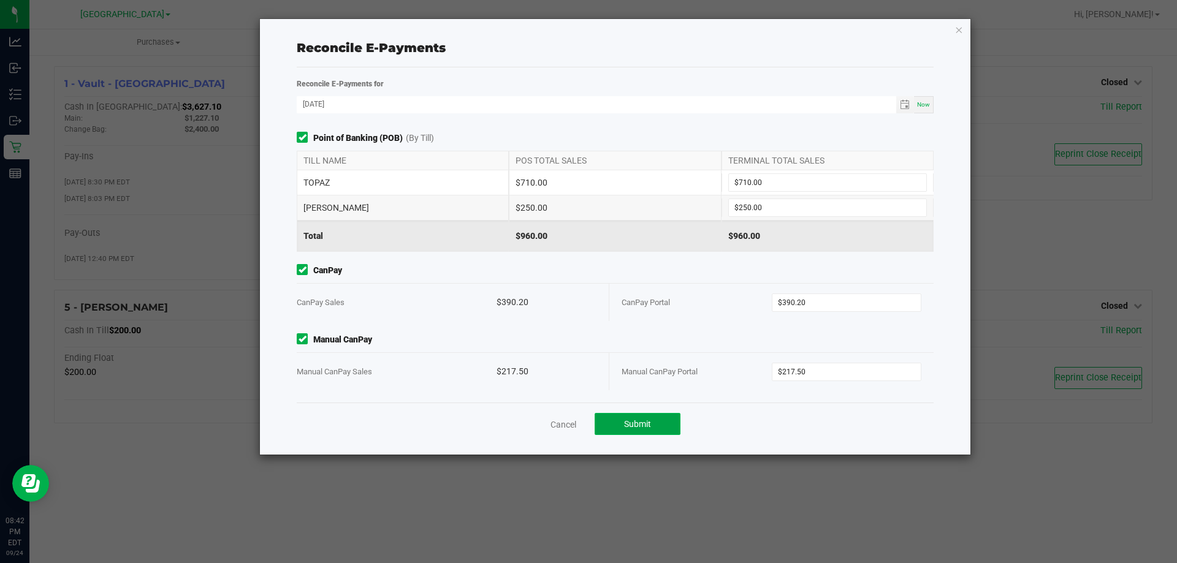
click at [639, 422] on span "Submit" at bounding box center [637, 424] width 27 height 10
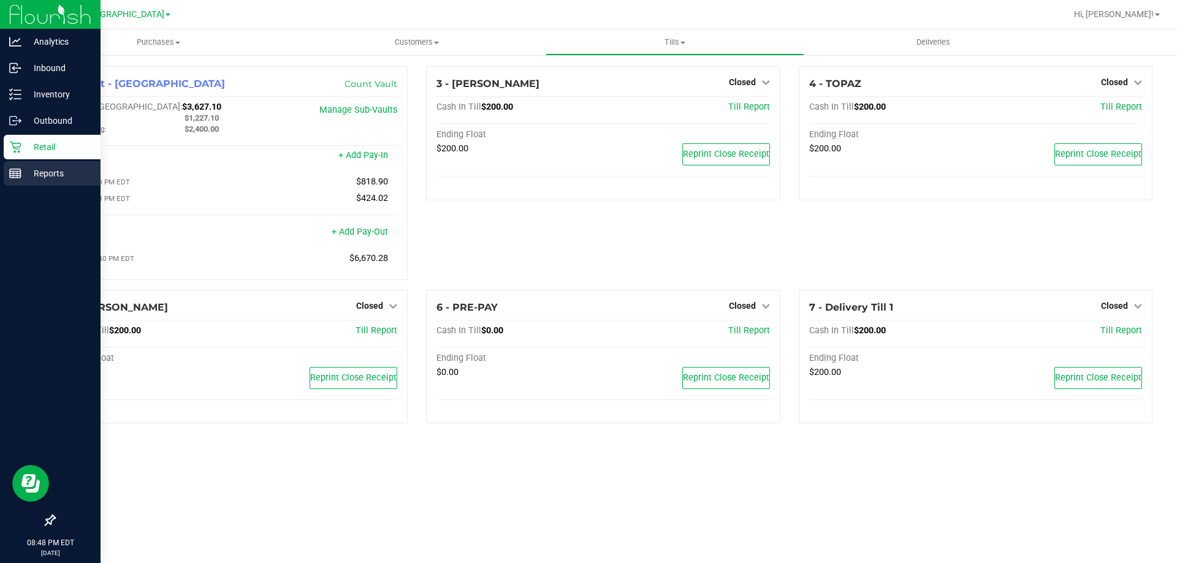
click at [40, 173] on p "Reports" at bounding box center [58, 173] width 74 height 15
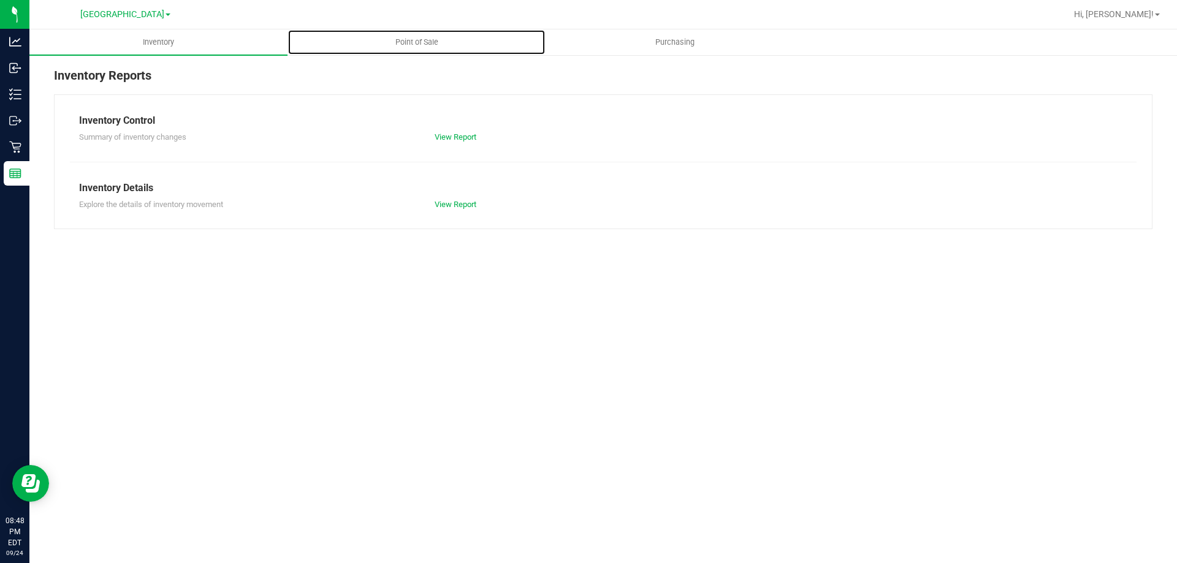
click at [420, 44] on span "Point of Sale" at bounding box center [417, 42] width 76 height 11
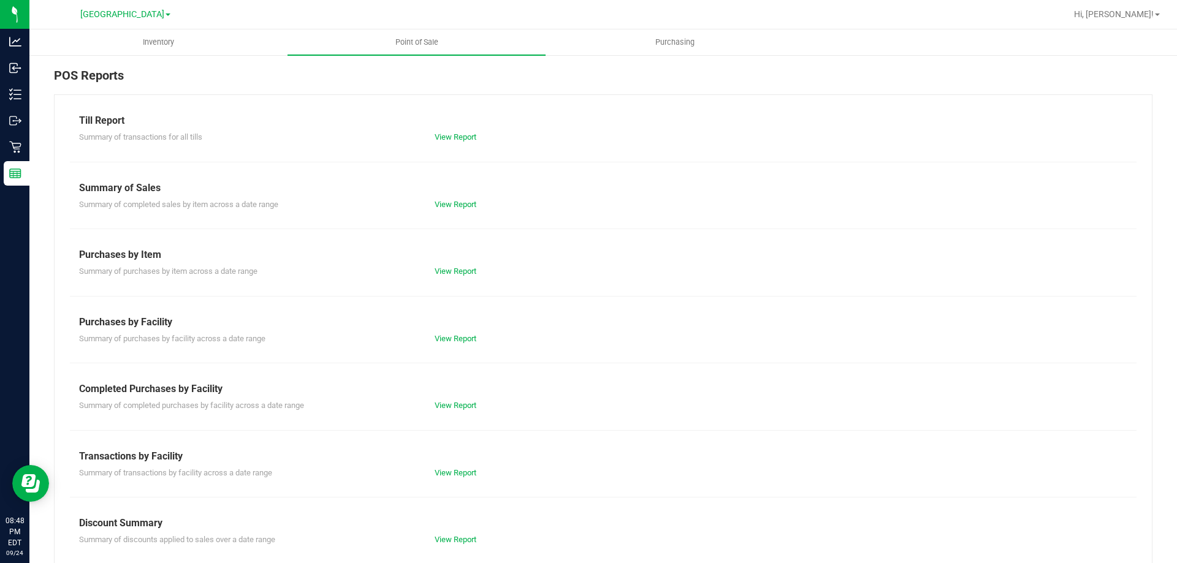
click at [480, 409] on div "View Report" at bounding box center [514, 406] width 178 height 12
click at [466, 406] on link "View Report" at bounding box center [456, 405] width 42 height 9
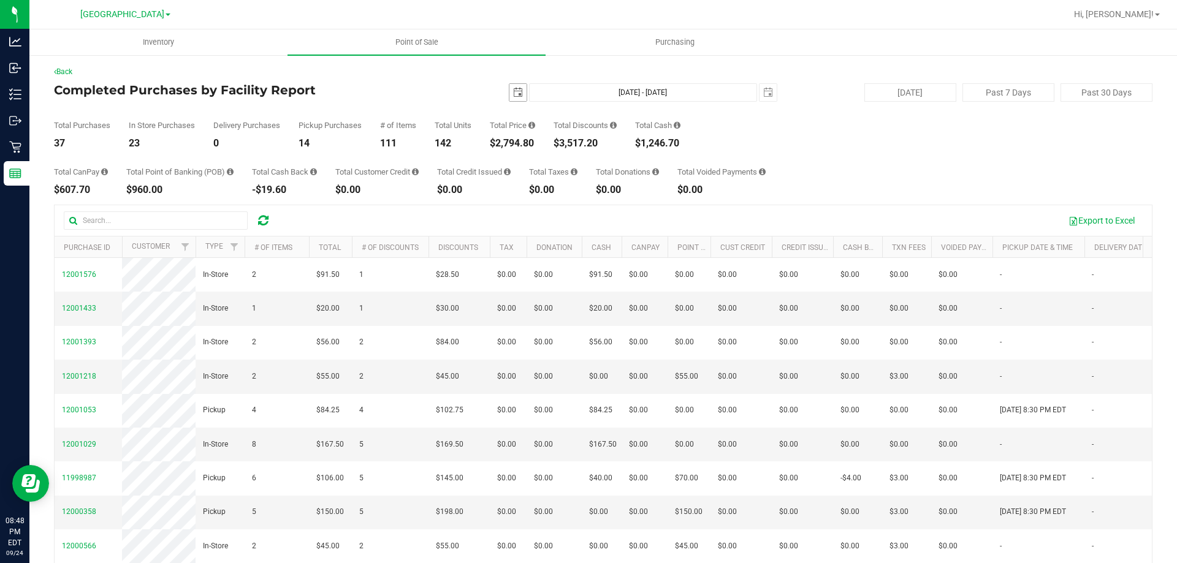
click at [513, 96] on span "select" at bounding box center [518, 93] width 10 height 10
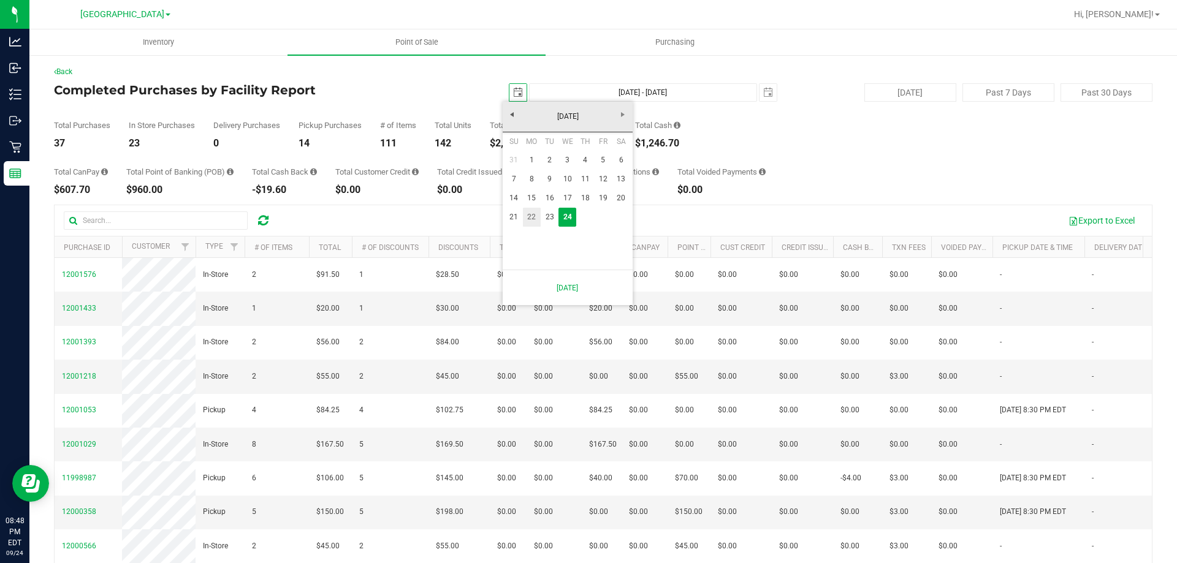
click at [515, 221] on link "21" at bounding box center [514, 217] width 18 height 19
type input "2025-09-21"
type input "Sep 21, 2025 - Sep 24, 2025"
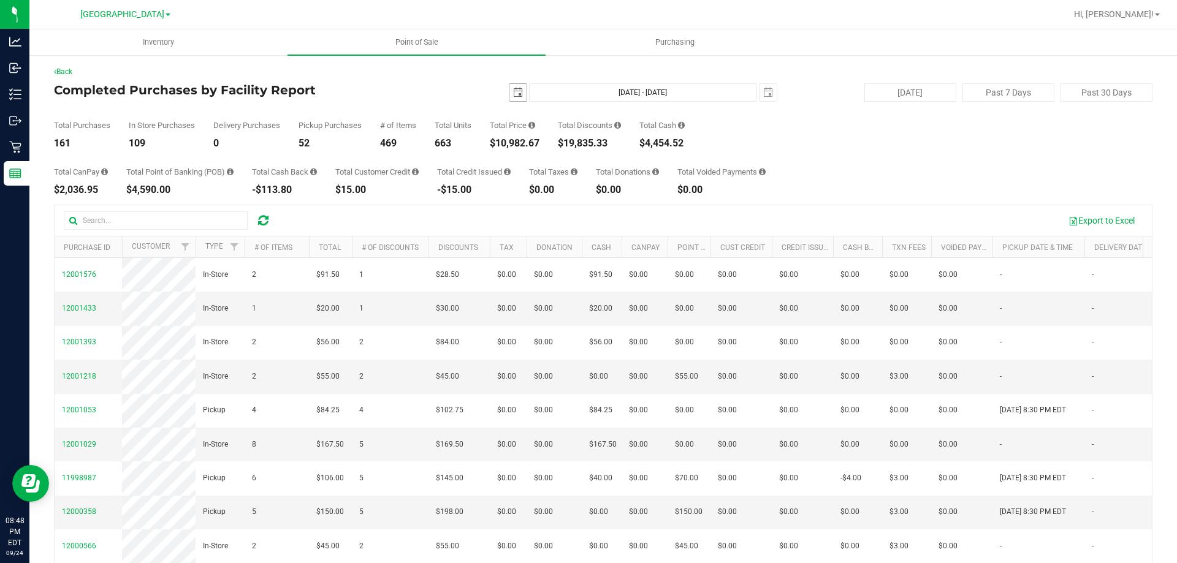
click at [515, 98] on span "select" at bounding box center [517, 92] width 17 height 17
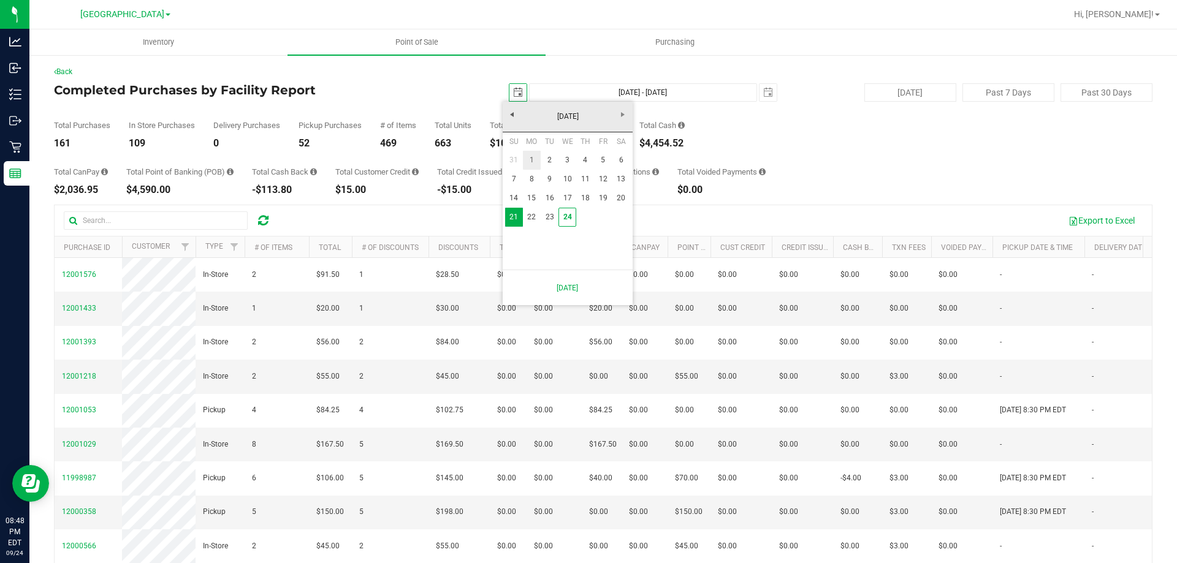
click at [538, 153] on link "1" at bounding box center [532, 160] width 18 height 19
type input "2025-09-01"
type input "Sep 1, 2025 - Sep 24, 2025"
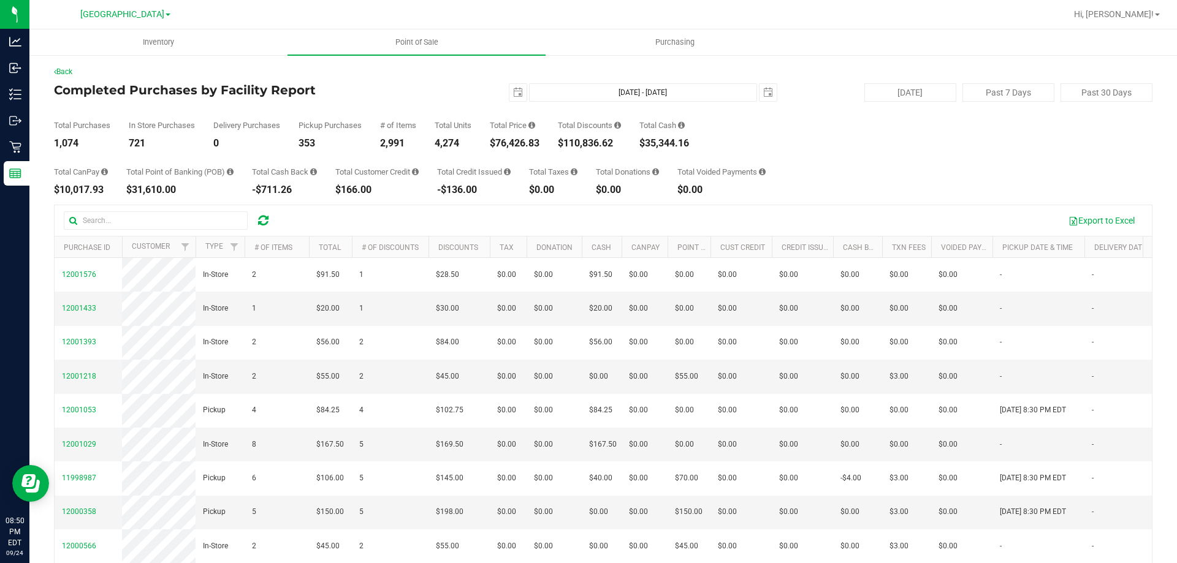
click at [175, 29] on link "Inventory" at bounding box center [158, 42] width 258 height 26
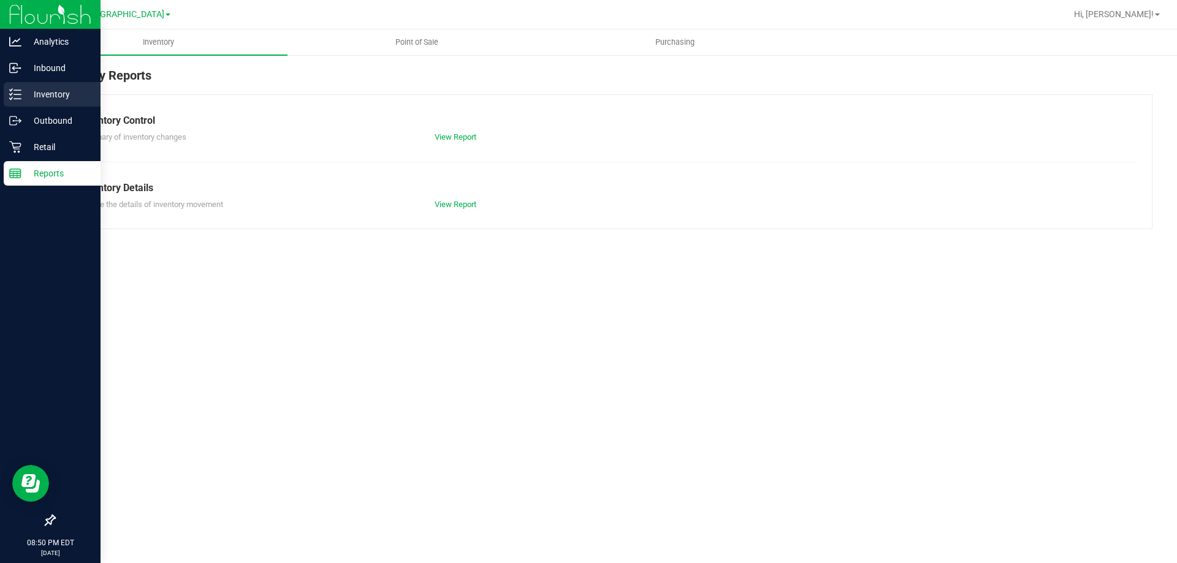
click at [45, 101] on p "Inventory" at bounding box center [58, 94] width 74 height 15
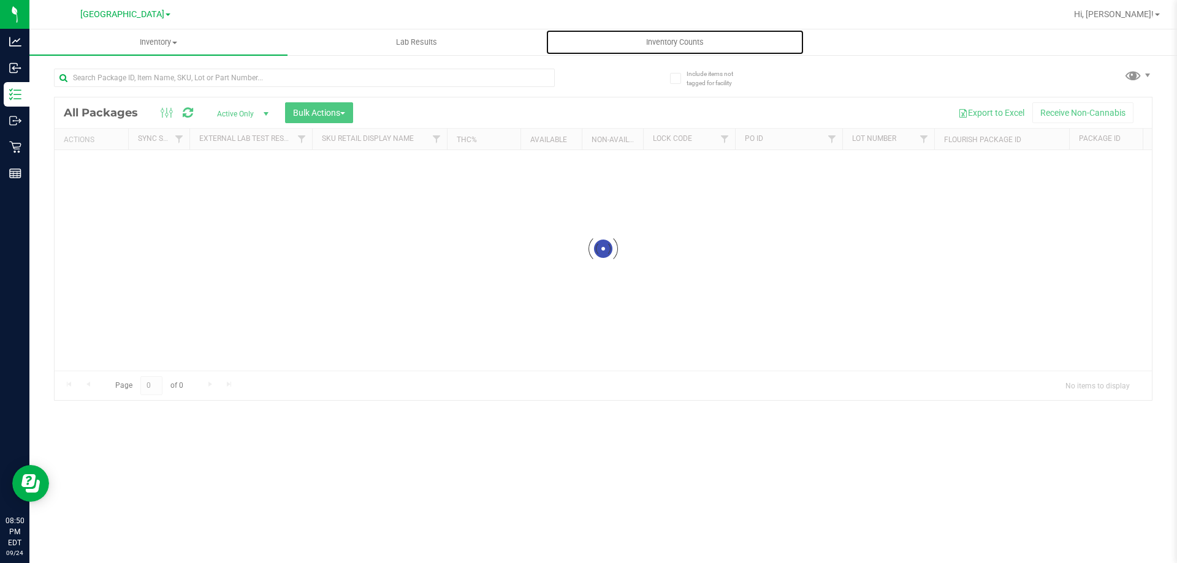
click at [668, 39] on span "Inventory Counts" at bounding box center [674, 42] width 91 height 11
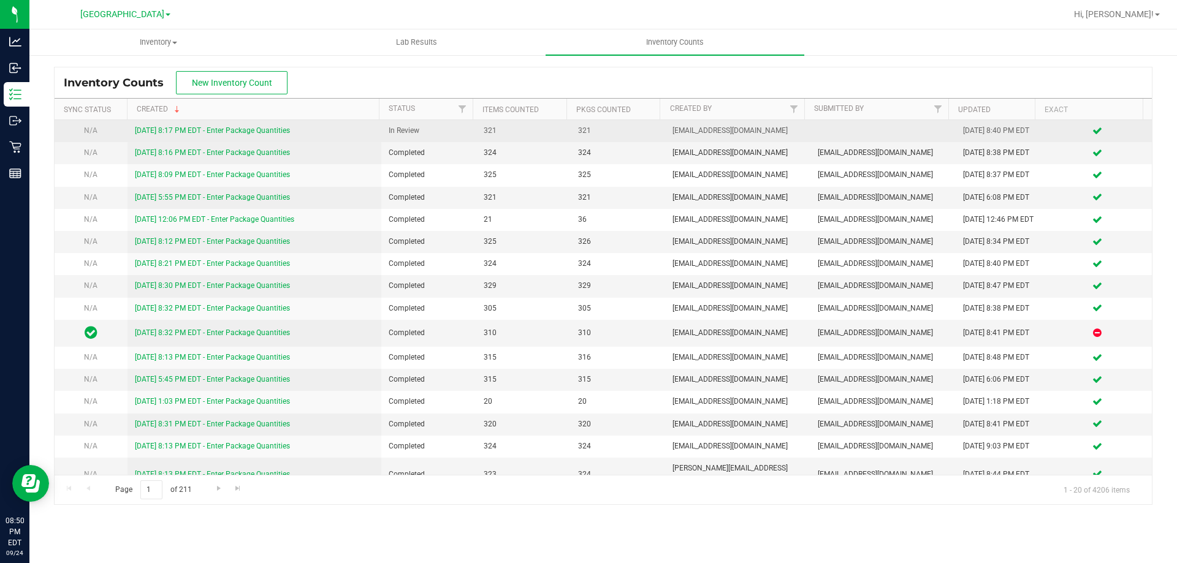
click at [256, 137] on td "[DATE] 8:17 PM EDT - Enter Package Quantities" at bounding box center [254, 131] width 254 height 22
click at [264, 134] on link "[DATE] 8:17 PM EDT - Enter Package Quantities" at bounding box center [212, 130] width 155 height 9
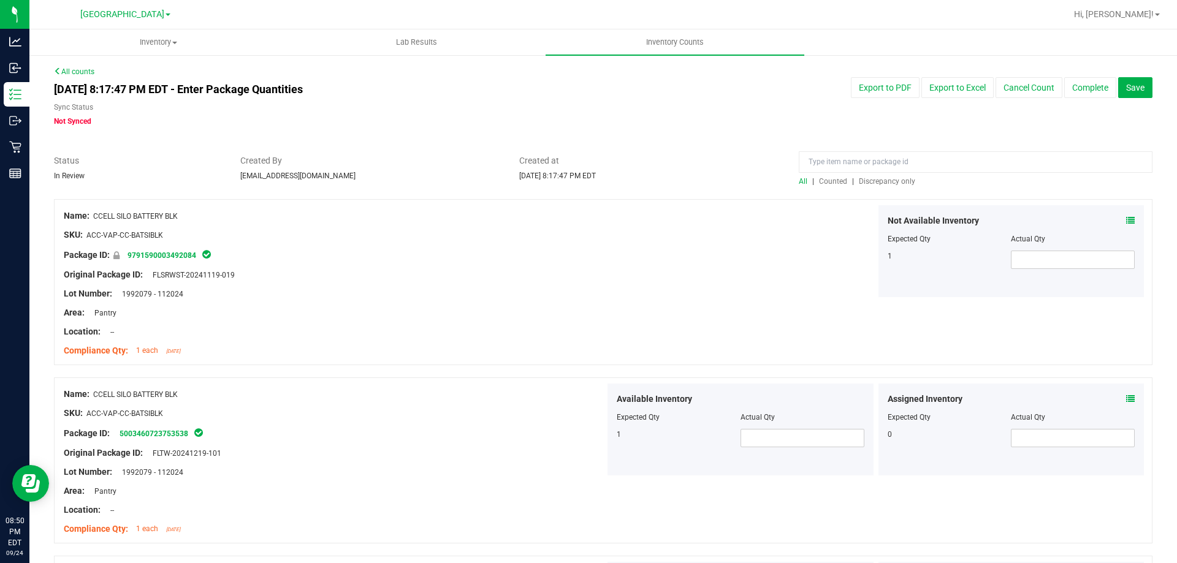
click at [876, 181] on span "Discrepancy only" at bounding box center [887, 181] width 56 height 9
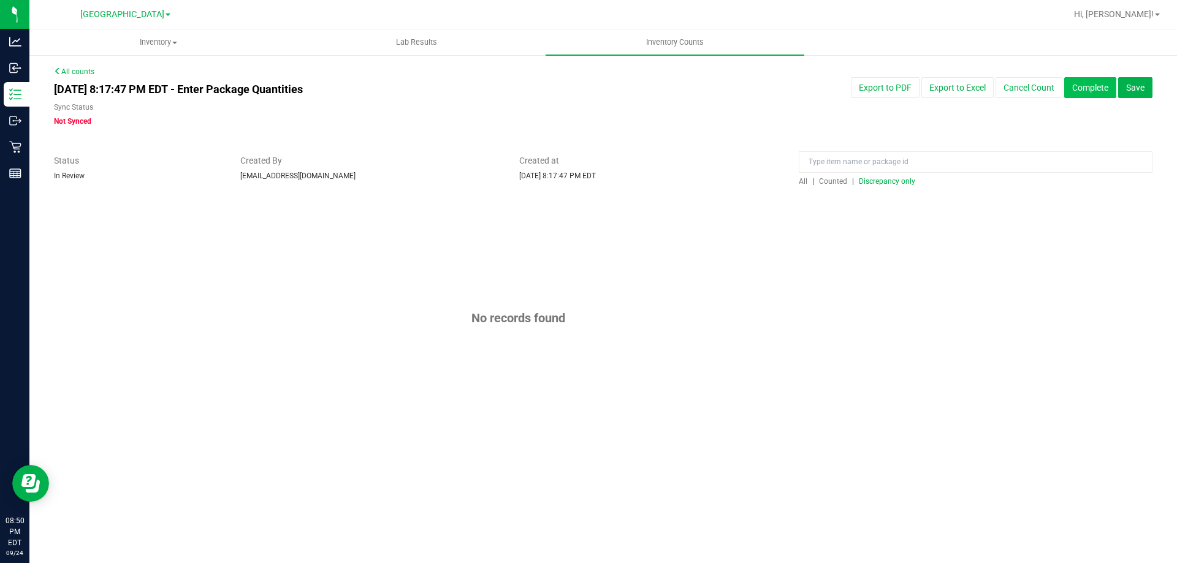
click at [1093, 91] on button "Complete" at bounding box center [1090, 87] width 52 height 21
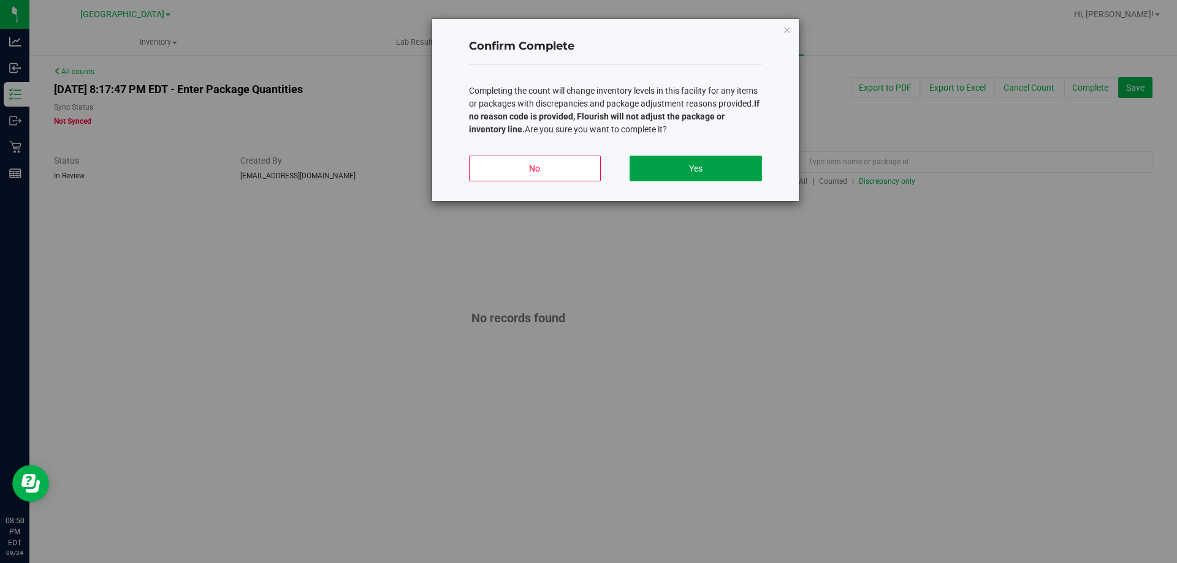
click at [711, 158] on button "Yes" at bounding box center [695, 169] width 132 height 26
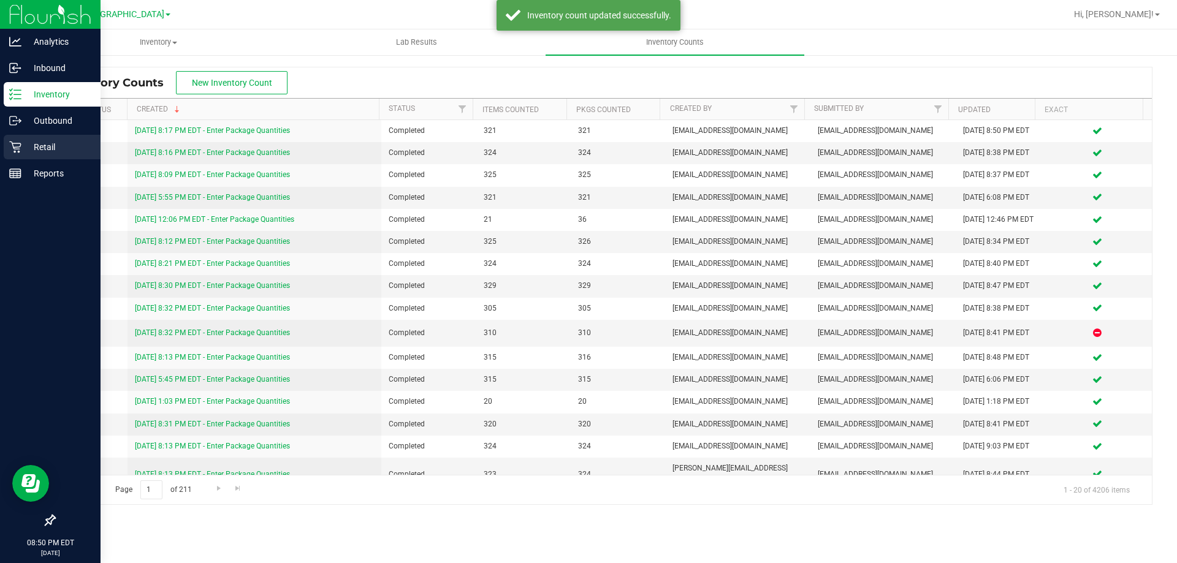
click at [24, 139] on div "Retail" at bounding box center [52, 147] width 97 height 25
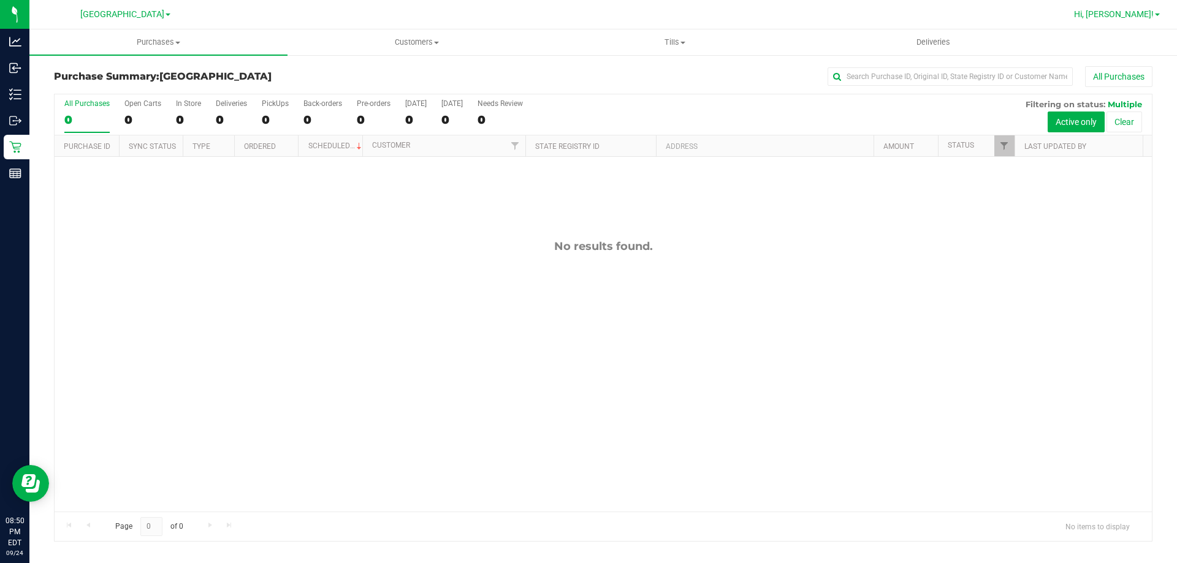
click at [1126, 9] on link "Hi, [PERSON_NAME]!" at bounding box center [1117, 14] width 96 height 13
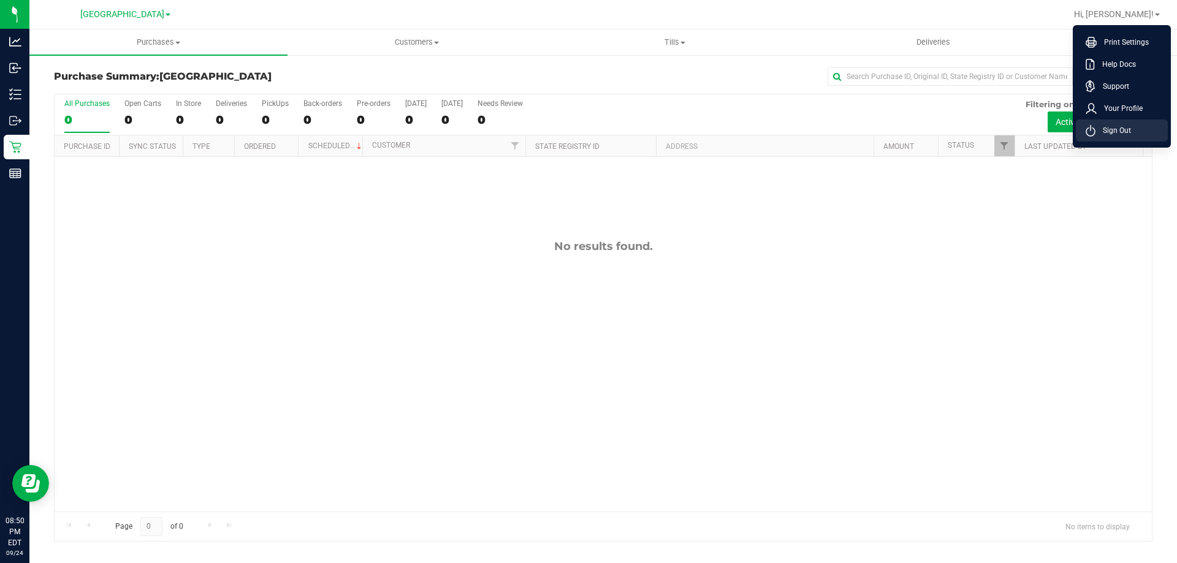
click at [1095, 126] on span "Sign Out" at bounding box center [1113, 130] width 36 height 12
